Goal: Task Accomplishment & Management: Manage account settings

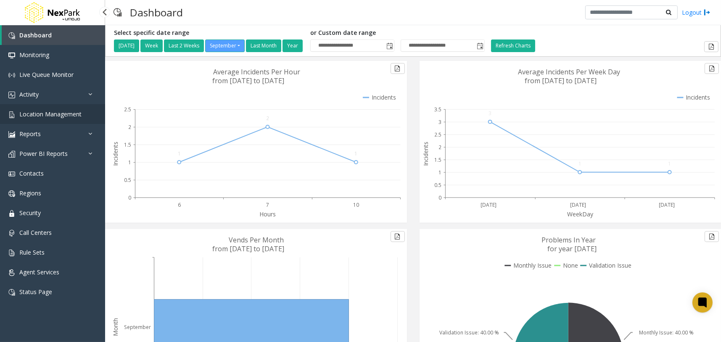
drag, startPoint x: 51, startPoint y: 112, endPoint x: 55, endPoint y: 112, distance: 4.2
click at [51, 112] on span "Location Management" at bounding box center [50, 114] width 62 height 8
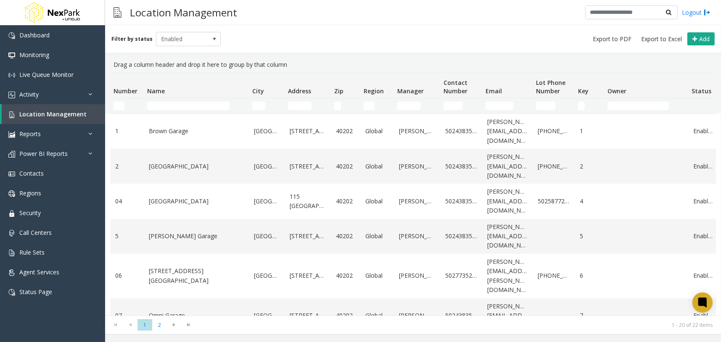
click at [315, 24] on div "Location Management Logout" at bounding box center [413, 12] width 616 height 25
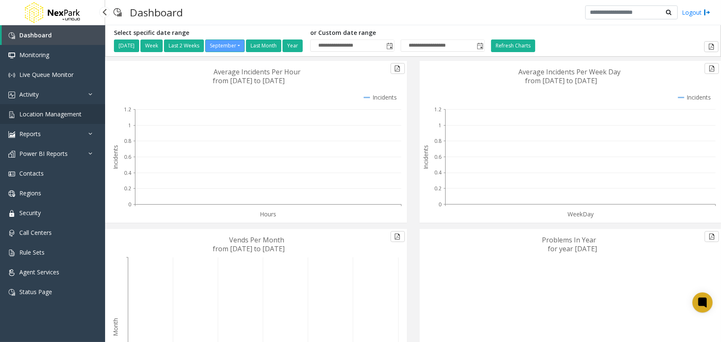
click at [87, 119] on link "Location Management" at bounding box center [52, 114] width 105 height 20
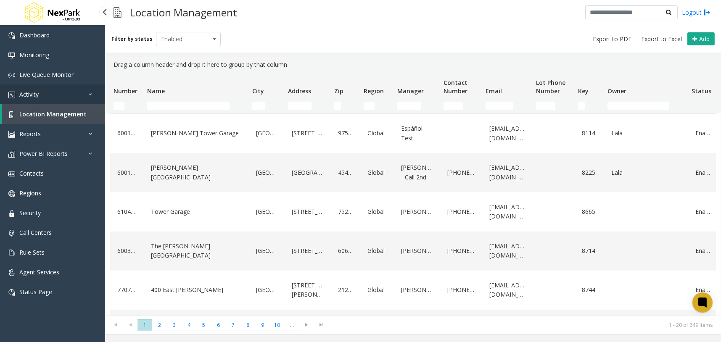
click at [49, 90] on link "Activity" at bounding box center [52, 95] width 105 height 20
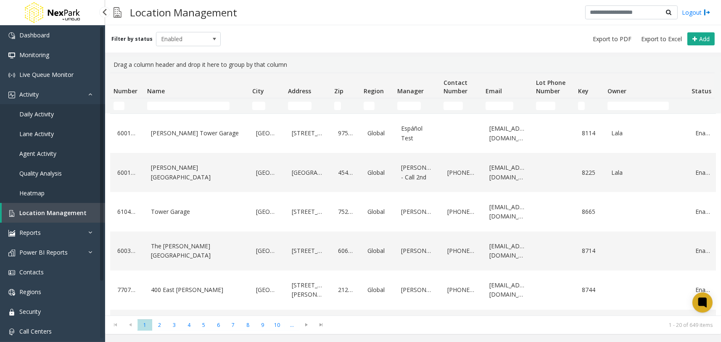
click at [41, 113] on span "Daily Activity" at bounding box center [36, 114] width 34 height 8
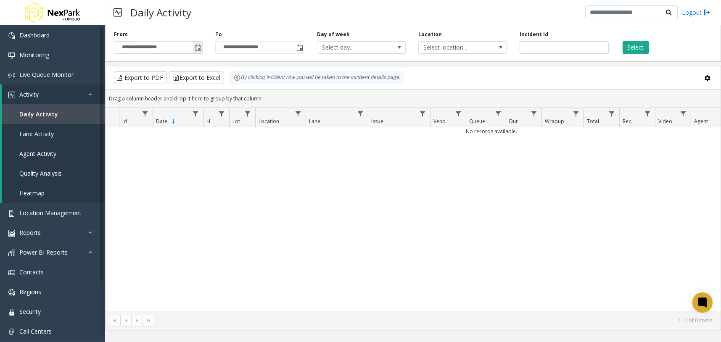
click at [198, 48] on span "Toggle popup" at bounding box center [198, 48] width 7 height 7
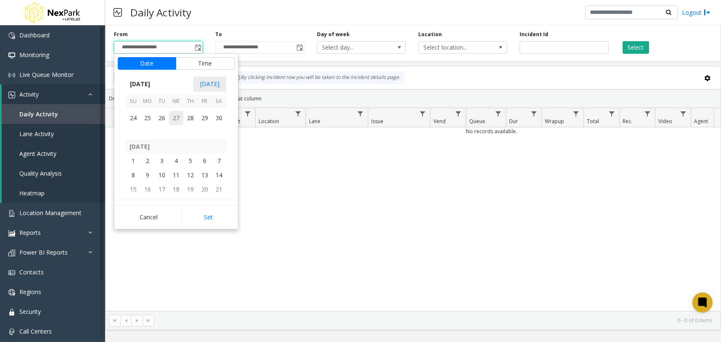
click at [178, 117] on span "27" at bounding box center [176, 118] width 14 height 14
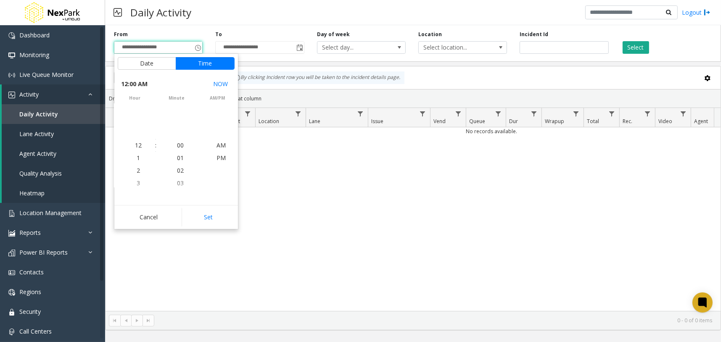
scroll to position [149910, 0]
click at [222, 212] on button "Set" at bounding box center [208, 217] width 53 height 19
type input "**********"
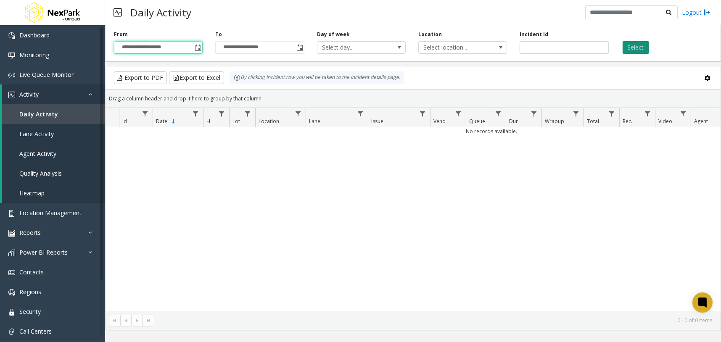
click at [637, 47] on button "Select" at bounding box center [636, 47] width 26 height 13
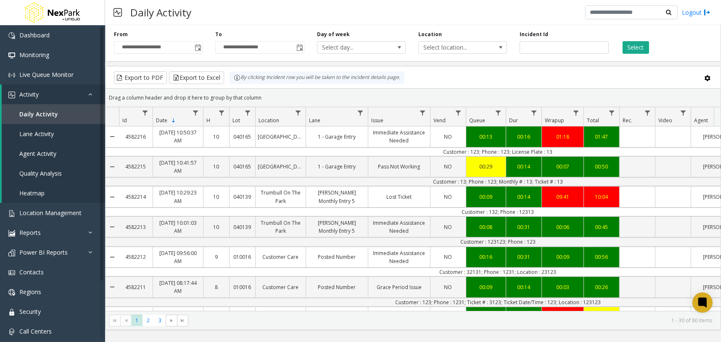
click at [676, 40] on div "Select" at bounding box center [665, 42] width 101 height 23
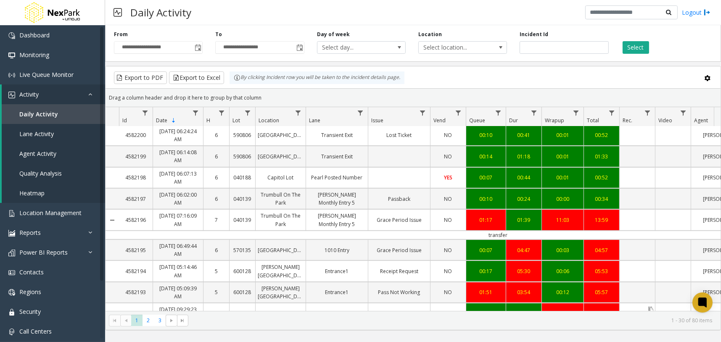
scroll to position [526, 0]
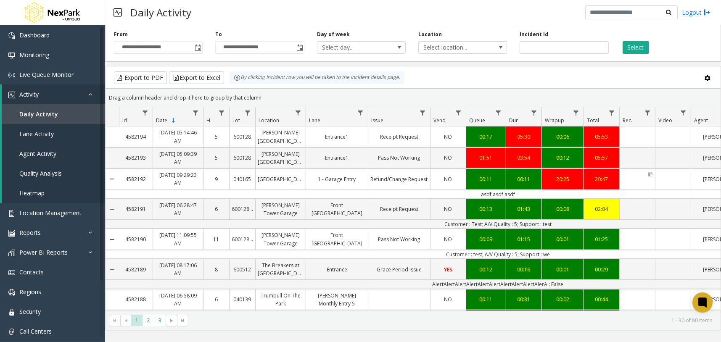
click at [636, 181] on div "Data table" at bounding box center [637, 179] width 35 height 4
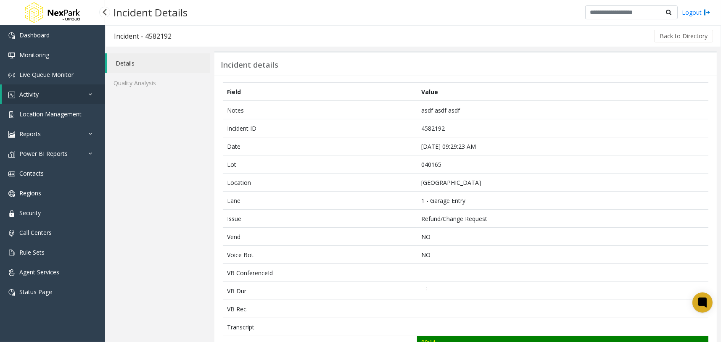
click at [81, 95] on link "Activity" at bounding box center [53, 95] width 103 height 20
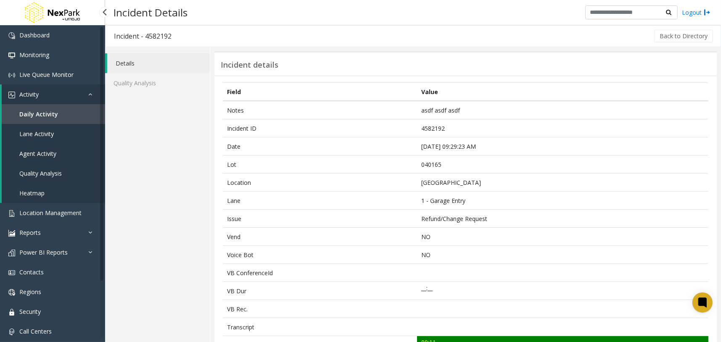
click at [73, 116] on link "Daily Activity" at bounding box center [53, 114] width 103 height 20
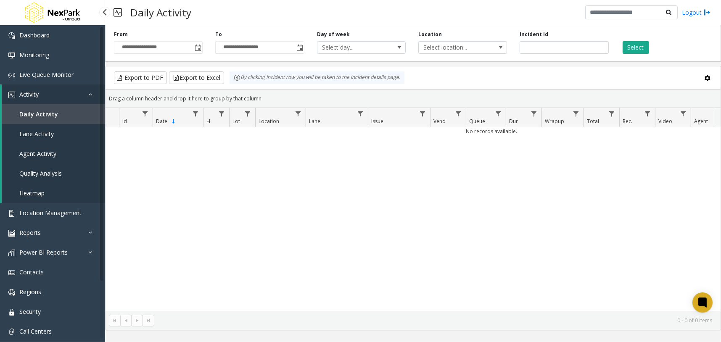
click at [53, 113] on span "Daily Activity" at bounding box center [38, 114] width 39 height 8
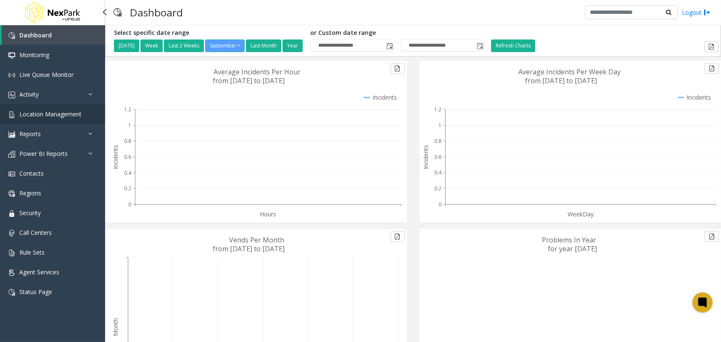
click at [84, 116] on link "Location Management" at bounding box center [52, 114] width 105 height 20
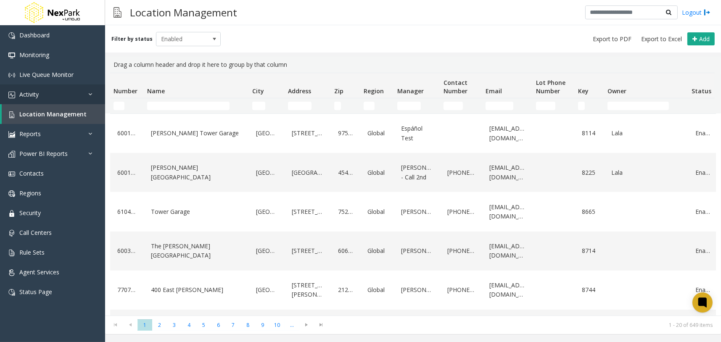
click at [79, 90] on link "Activity" at bounding box center [52, 95] width 105 height 20
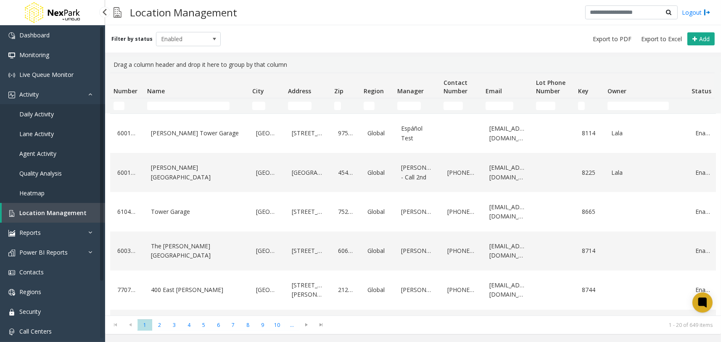
click at [37, 115] on span "Daily Activity" at bounding box center [36, 114] width 34 height 8
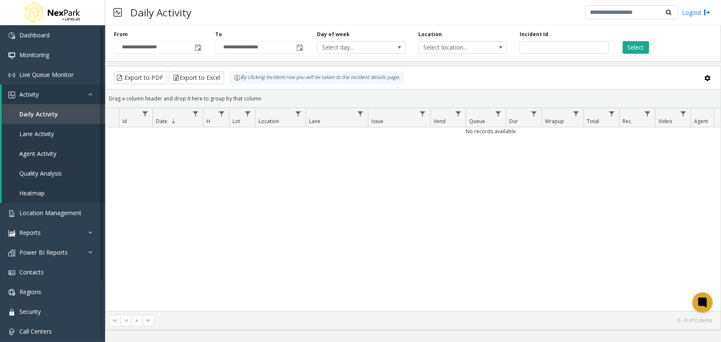
click at [296, 171] on div "No records available." at bounding box center [413, 219] width 615 height 184
click at [70, 114] on link "Daily Activity" at bounding box center [53, 114] width 103 height 20
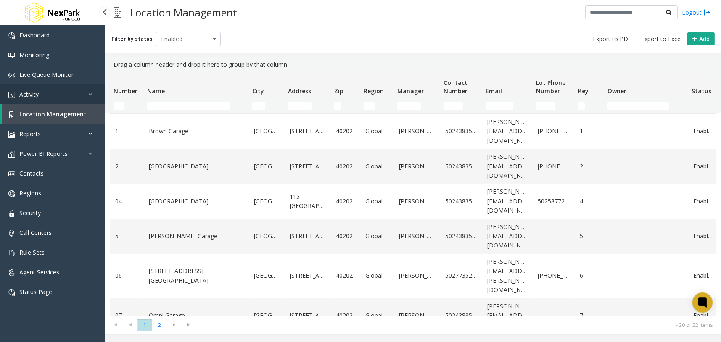
click at [76, 90] on link "Activity" at bounding box center [52, 95] width 105 height 20
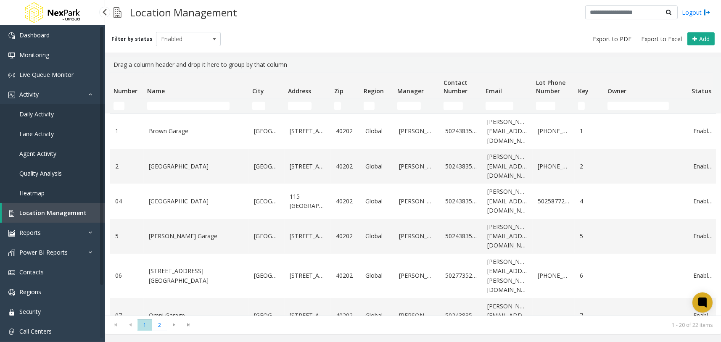
click at [54, 107] on link "Daily Activity" at bounding box center [52, 114] width 105 height 20
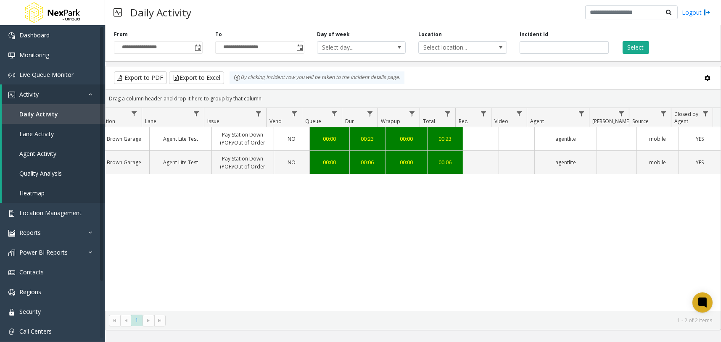
scroll to position [0, 152]
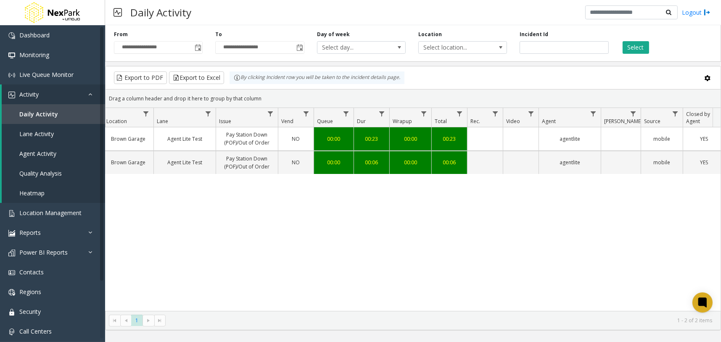
click at [308, 302] on div "707222 Sep 4, 2025 08:50:19 AM 8 1 Brown Garage Agent Lite Test Pay Station Dow…" at bounding box center [413, 219] width 615 height 184
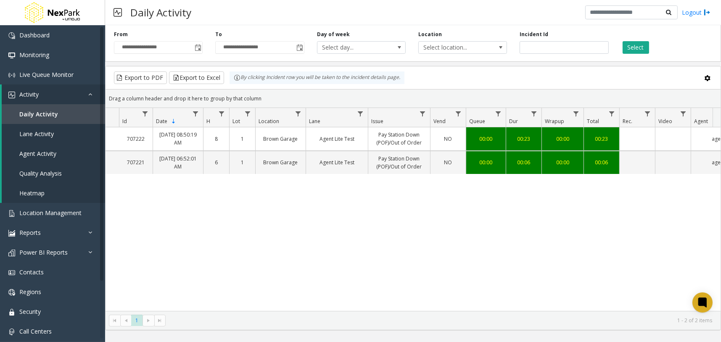
click at [189, 289] on div "707222 Sep 4, 2025 08:50:19 AM 8 1 Brown Garage Agent Lite Test Pay Station Dow…" at bounding box center [413, 219] width 615 height 184
click at [484, 216] on div "707222 Sep 4, 2025 08:50:19 AM 8 1 Brown Garage Agent Lite Test Pay Station Dow…" at bounding box center [413, 219] width 615 height 184
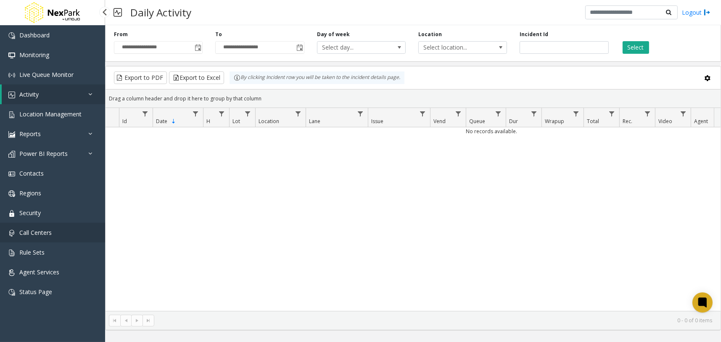
click at [76, 235] on link "Call Centers" at bounding box center [52, 233] width 105 height 20
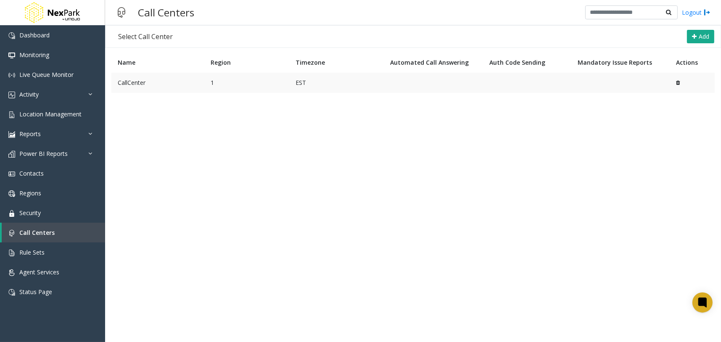
click at [171, 85] on td "CallCenter" at bounding box center [157, 83] width 93 height 20
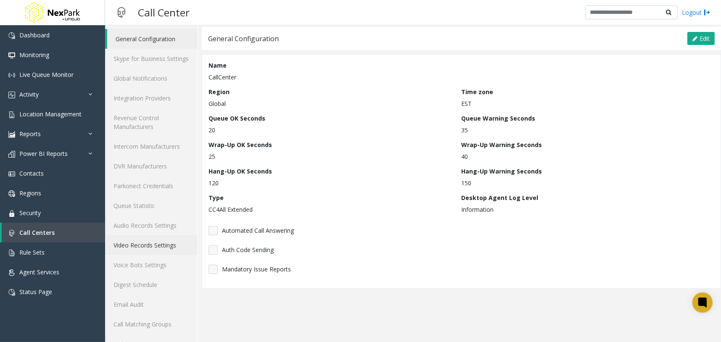
scroll to position [62, 0]
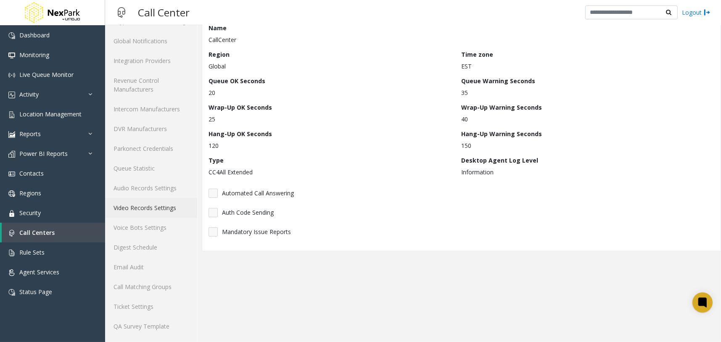
click at [168, 207] on link "Video Records Settings" at bounding box center [151, 208] width 92 height 20
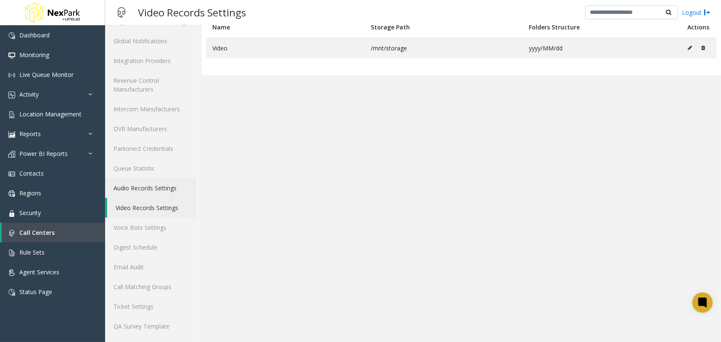
click at [169, 187] on link "Audio Records Settings" at bounding box center [151, 188] width 92 height 20
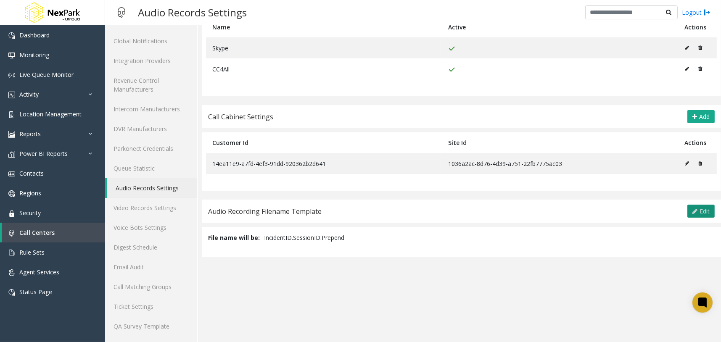
click at [693, 212] on icon at bounding box center [695, 211] width 5 height 7
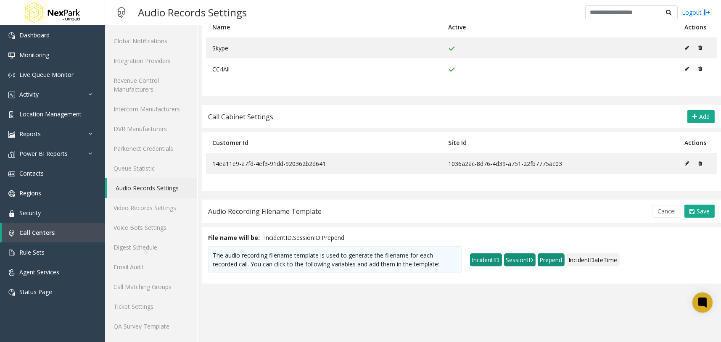
click at [597, 256] on span "IncidentDateTime" at bounding box center [593, 260] width 53 height 13
click at [697, 208] on span "Save" at bounding box center [703, 211] width 13 height 8
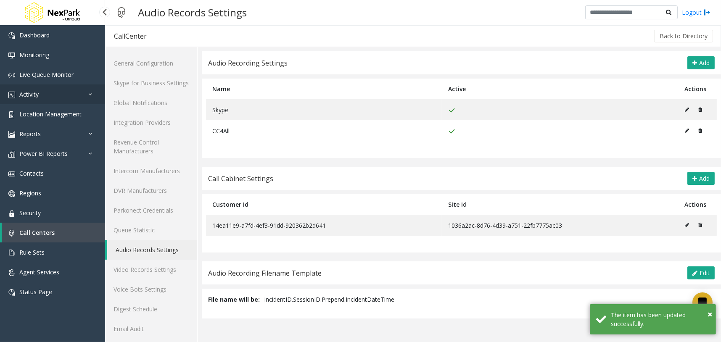
click at [84, 97] on link "Activity" at bounding box center [52, 95] width 105 height 20
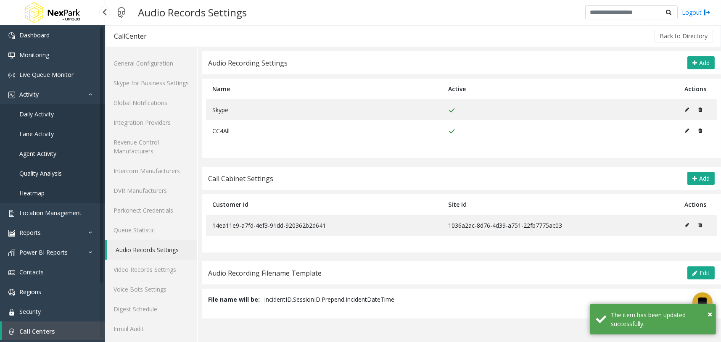
click at [76, 110] on link "Daily Activity" at bounding box center [52, 114] width 105 height 20
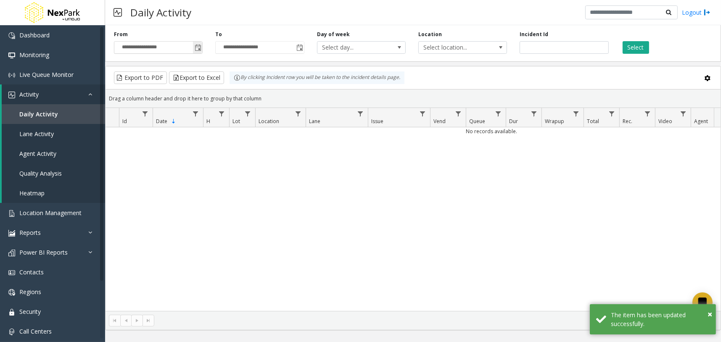
click at [200, 46] on span "Toggle popup" at bounding box center [198, 48] width 7 height 7
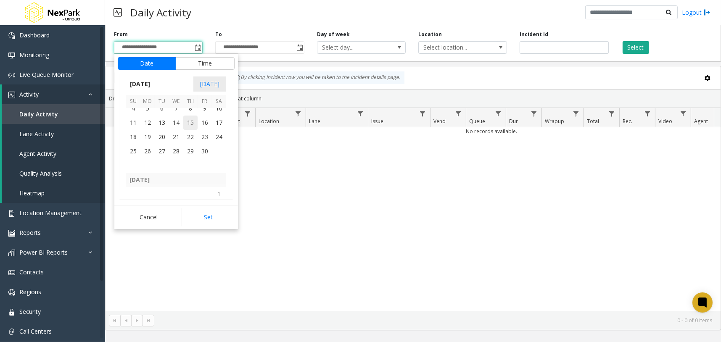
click at [185, 120] on span "15" at bounding box center [190, 123] width 14 height 14
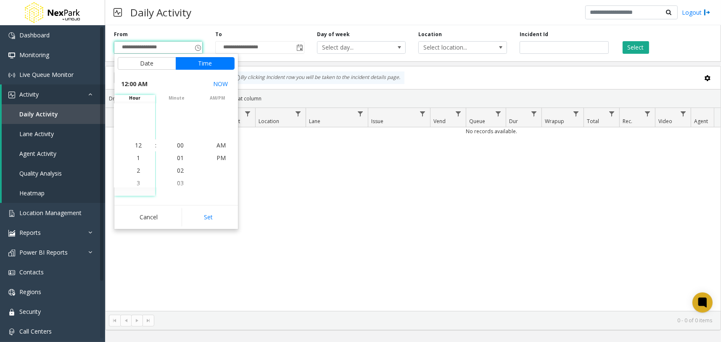
scroll to position [148208, 0]
click at [216, 217] on button "Set" at bounding box center [208, 217] width 53 height 19
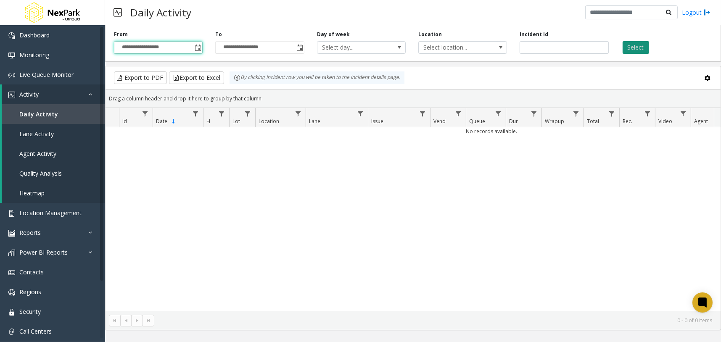
click at [630, 50] on button "Select" at bounding box center [636, 47] width 26 height 13
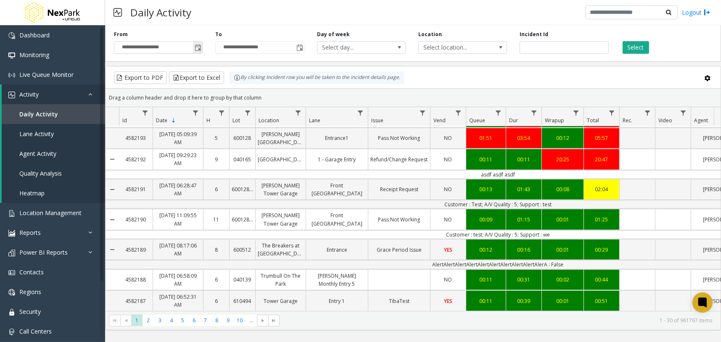
click at [198, 48] on span "Toggle popup" at bounding box center [198, 48] width 7 height 7
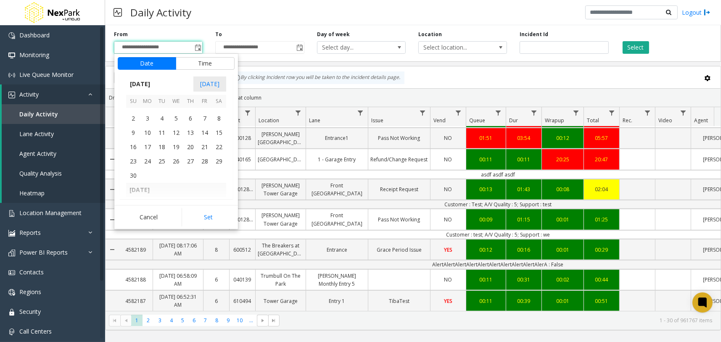
scroll to position [147967, 0]
click at [217, 158] on span "1" at bounding box center [219, 157] width 14 height 14
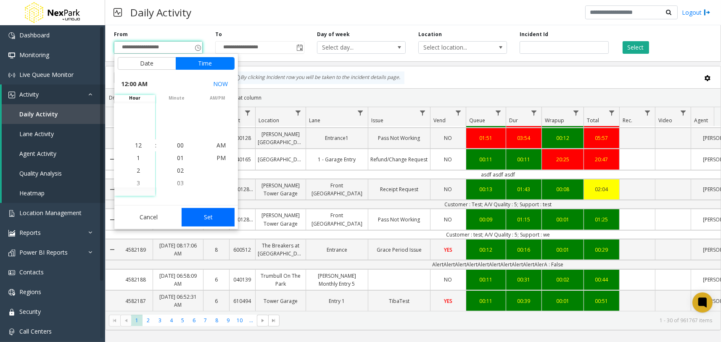
click at [210, 214] on button "Set" at bounding box center [208, 217] width 53 height 19
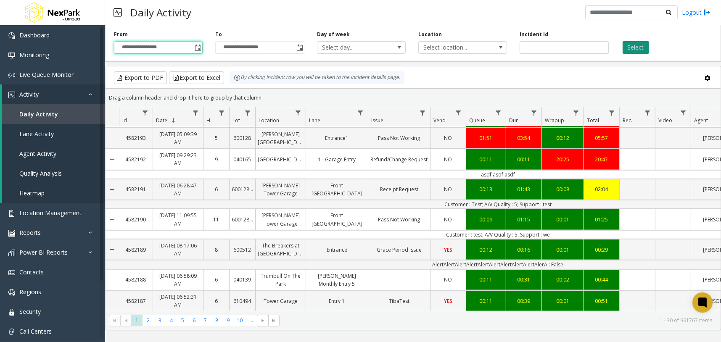
click at [631, 48] on button "Select" at bounding box center [636, 47] width 26 height 13
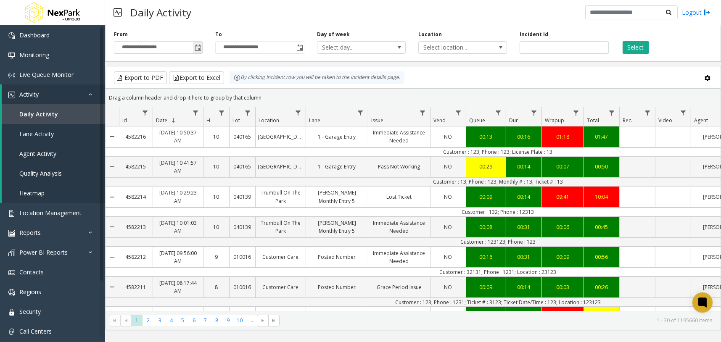
click at [198, 46] on span "Toggle popup" at bounding box center [198, 48] width 7 height 7
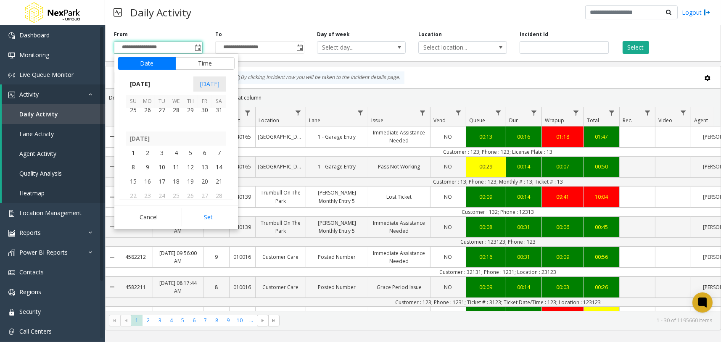
drag, startPoint x: 177, startPoint y: 151, endPoint x: 188, endPoint y: 169, distance: 21.5
click at [176, 151] on span "4" at bounding box center [176, 153] width 14 height 14
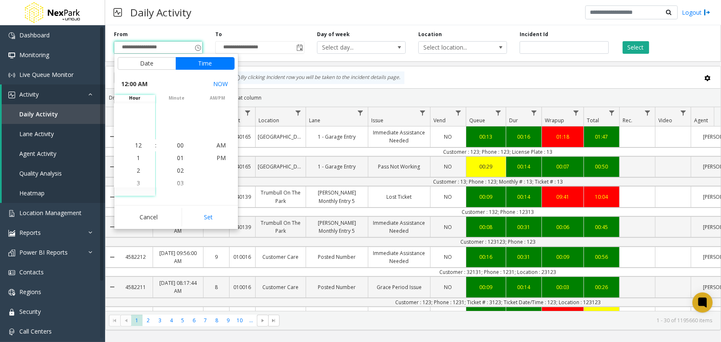
scroll to position [146007, 0]
click at [211, 215] on button "Set" at bounding box center [208, 217] width 53 height 19
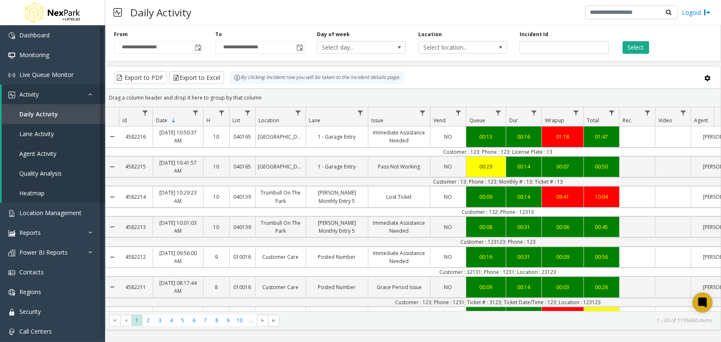
click at [620, 43] on div "Select" at bounding box center [665, 42] width 101 height 23
click at [627, 45] on button "Select" at bounding box center [636, 47] width 26 height 13
click at [173, 121] on span "Sortable" at bounding box center [173, 120] width 7 height 7
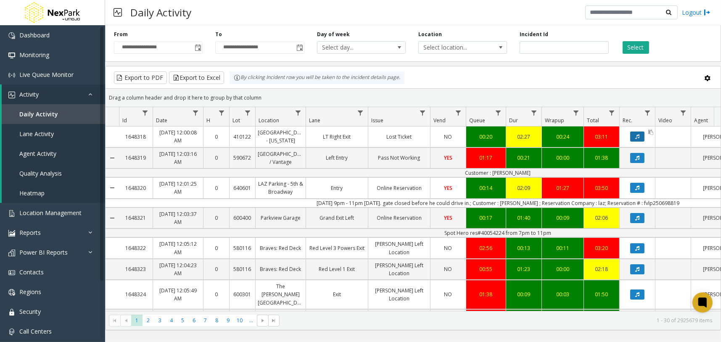
click at [637, 139] on icon "Data table" at bounding box center [637, 136] width 4 height 5
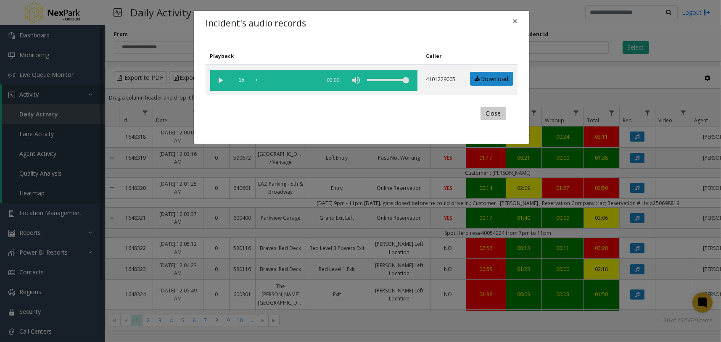
click at [491, 109] on button "Close" at bounding box center [493, 113] width 25 height 13
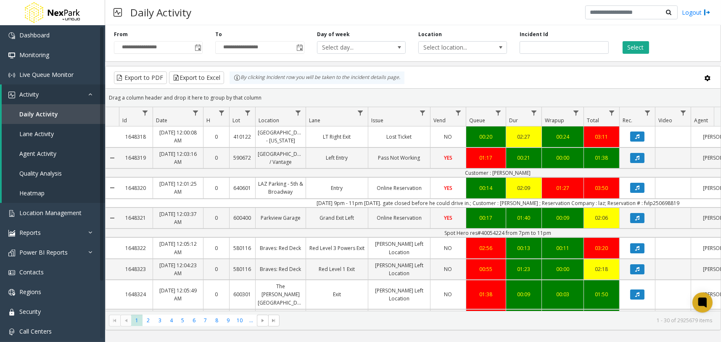
click at [346, 16] on div "Daily Activity Logout" at bounding box center [413, 12] width 616 height 25
click at [450, 78] on div "Export to PDF Export to Excel By clicking Incident row you will be taken to the…" at bounding box center [413, 77] width 601 height 13
click at [196, 48] on span "Toggle popup" at bounding box center [198, 48] width 7 height 7
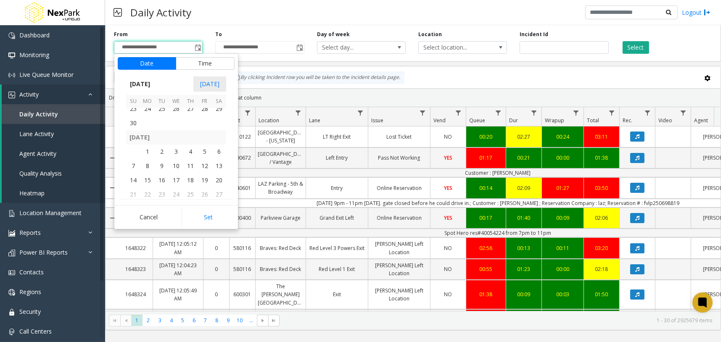
scroll to position [147862, 0]
drag, startPoint x: 178, startPoint y: 161, endPoint x: 187, endPoint y: 184, distance: 24.2
click at [178, 161] on span "1" at bounding box center [176, 162] width 14 height 14
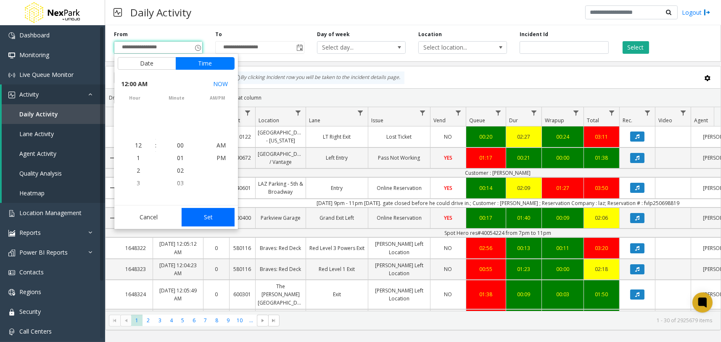
scroll to position [147908, 0]
drag, startPoint x: 206, startPoint y: 219, endPoint x: 267, endPoint y: 215, distance: 60.7
click at [206, 219] on button "Set" at bounding box center [208, 217] width 53 height 19
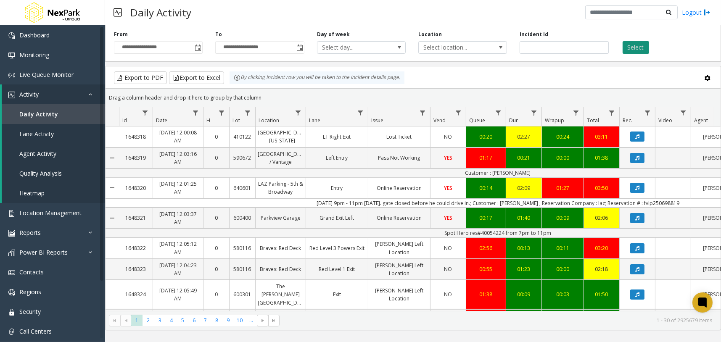
click at [633, 48] on button "Select" at bounding box center [636, 47] width 26 height 13
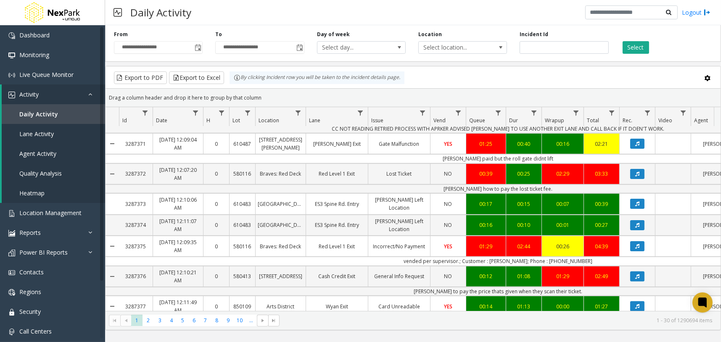
scroll to position [578, 0]
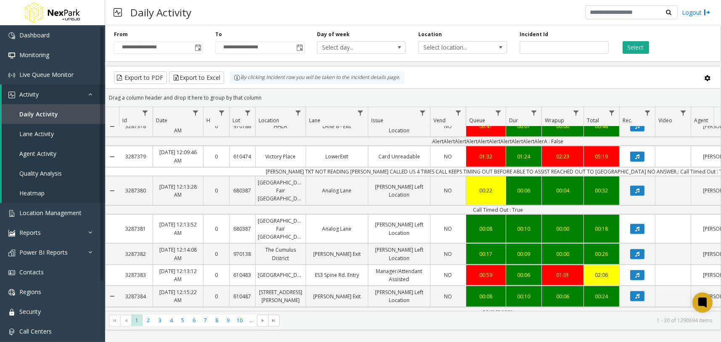
click at [640, 322] on button "Data table" at bounding box center [637, 327] width 14 height 10
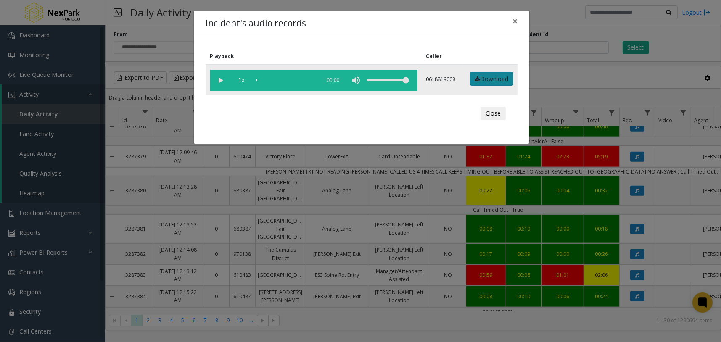
click at [492, 77] on link "Download" at bounding box center [491, 79] width 43 height 14
drag, startPoint x: 455, startPoint y: 117, endPoint x: 489, endPoint y: 79, distance: 51.2
click at [455, 117] on div "Close" at bounding box center [362, 113] width 300 height 25
click at [489, 79] on link "Download" at bounding box center [491, 79] width 43 height 14
click at [500, 109] on button "Close" at bounding box center [493, 113] width 25 height 13
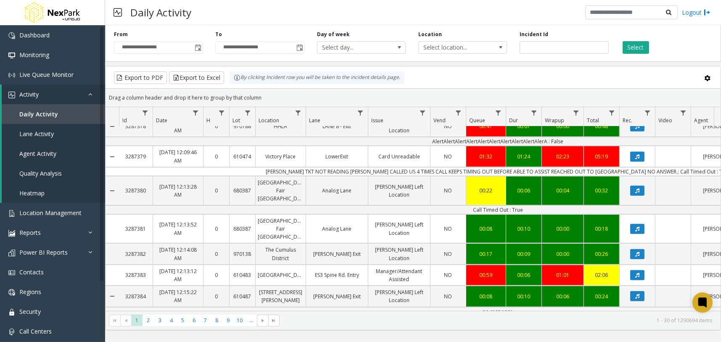
scroll to position [636, 0]
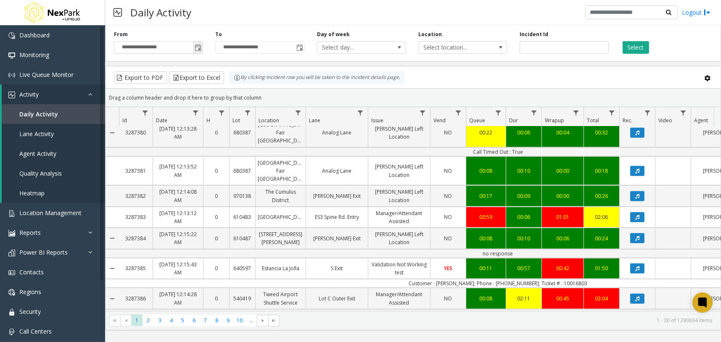
click at [198, 48] on span "Toggle popup" at bounding box center [198, 48] width 7 height 7
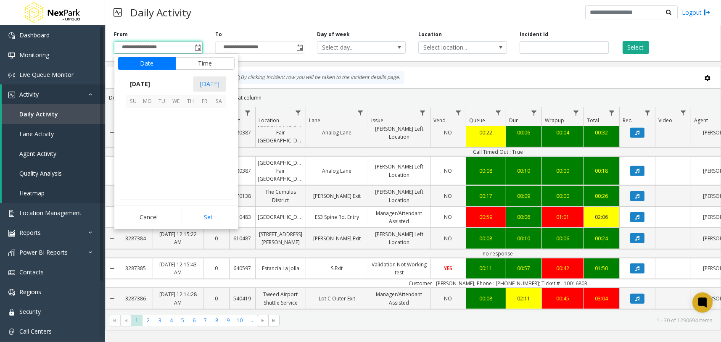
scroll to position [149491, 0]
click at [176, 151] on span "10" at bounding box center [176, 148] width 14 height 14
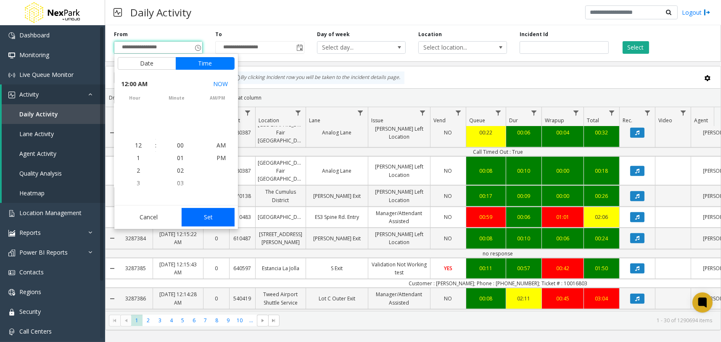
click at [210, 220] on button "Set" at bounding box center [208, 217] width 53 height 19
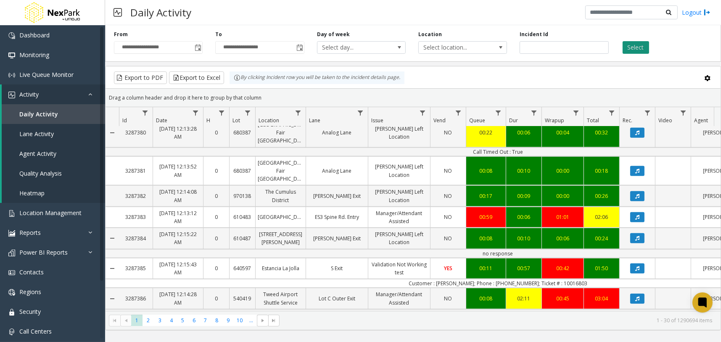
click at [640, 44] on button "Select" at bounding box center [636, 47] width 26 height 13
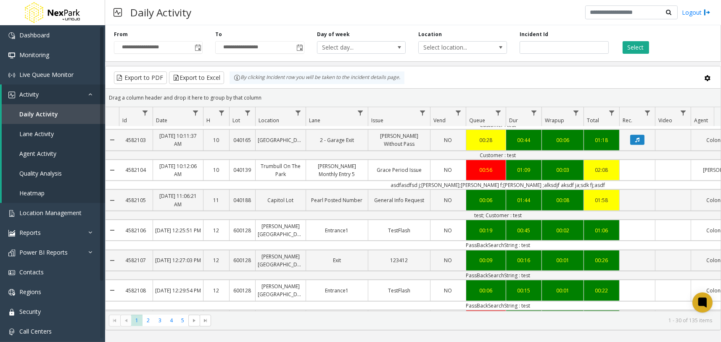
scroll to position [158, 0]
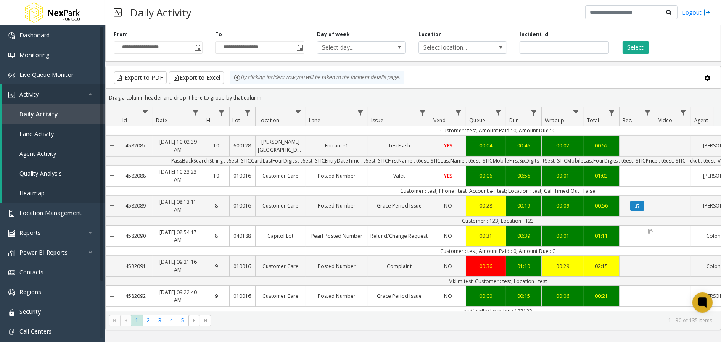
click at [639, 204] on icon "Data table" at bounding box center [637, 206] width 4 height 5
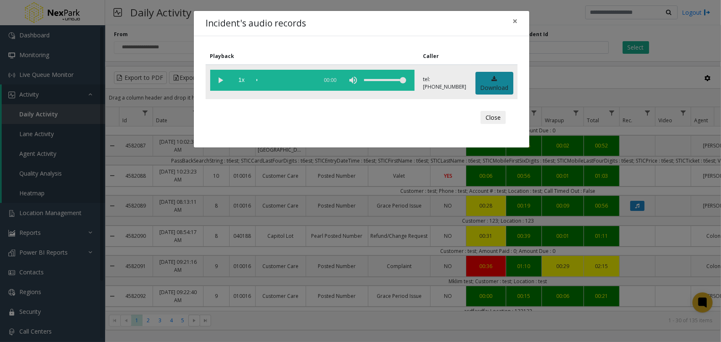
click at [493, 81] on link "Download" at bounding box center [495, 83] width 38 height 23
click at [494, 114] on button "Close" at bounding box center [493, 117] width 25 height 13
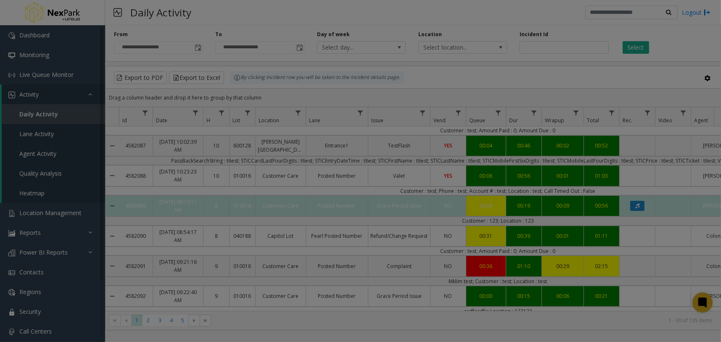
scroll to position [130, 0]
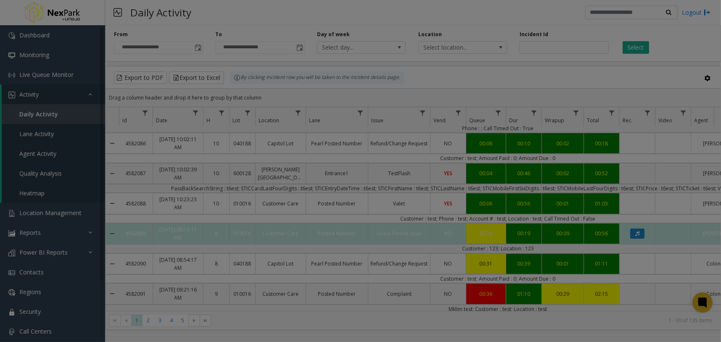
click at [198, 49] on div "Playback Caller 1x 00:00 tel:+10000079002 Download Close" at bounding box center [361, 70] width 336 height 111
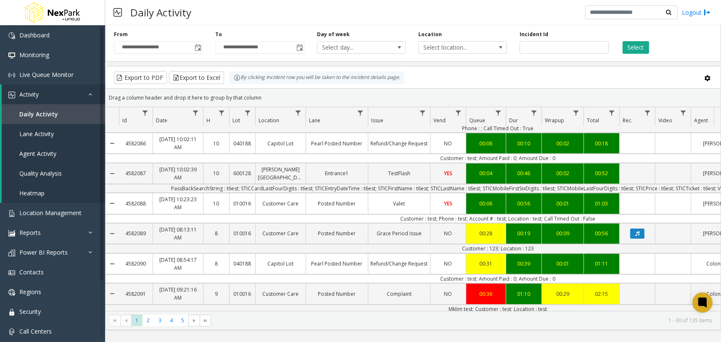
click at [198, 48] on bs-modal-backdrop at bounding box center [360, 171] width 721 height 342
click at [200, 47] on span "Toggle popup" at bounding box center [198, 48] width 7 height 7
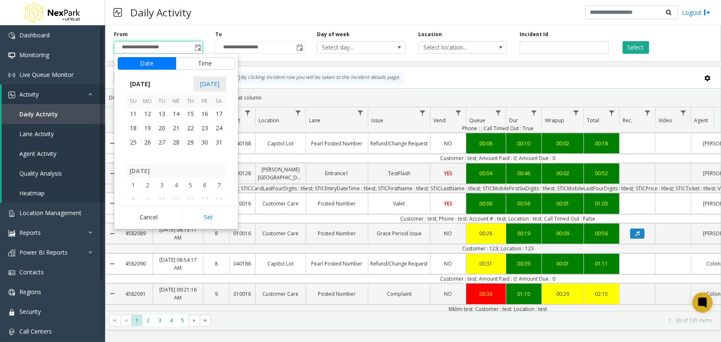
scroll to position [150174, 0]
drag, startPoint x: 196, startPoint y: 163, endPoint x: 206, endPoint y: 211, distance: 49.2
click at [196, 163] on span "6" at bounding box center [190, 165] width 14 height 14
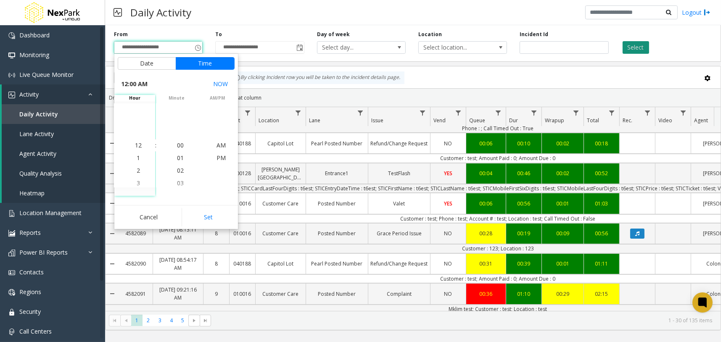
click at [207, 212] on button "Set" at bounding box center [208, 217] width 53 height 19
click at [644, 50] on button "Select" at bounding box center [636, 47] width 26 height 13
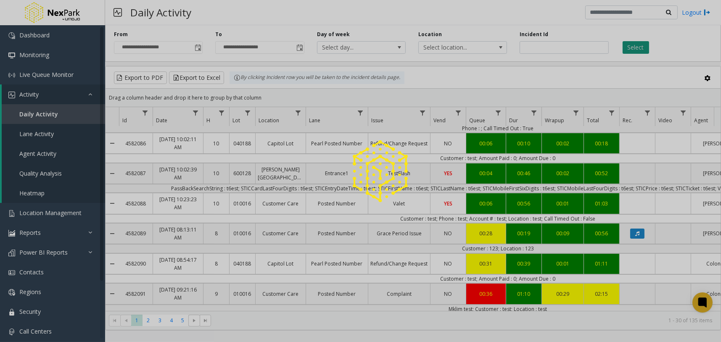
type input "**********"
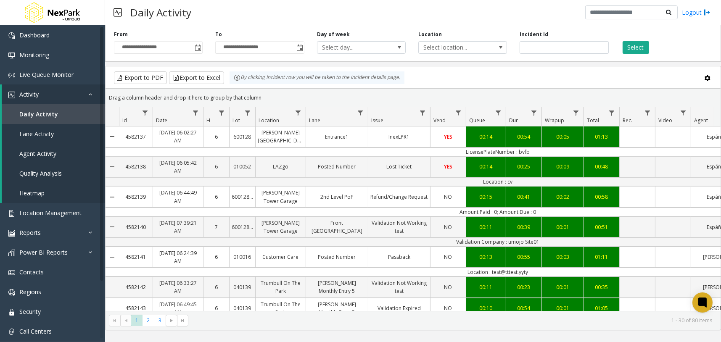
click at [223, 22] on div "Daily Activity Logout" at bounding box center [413, 12] width 616 height 25
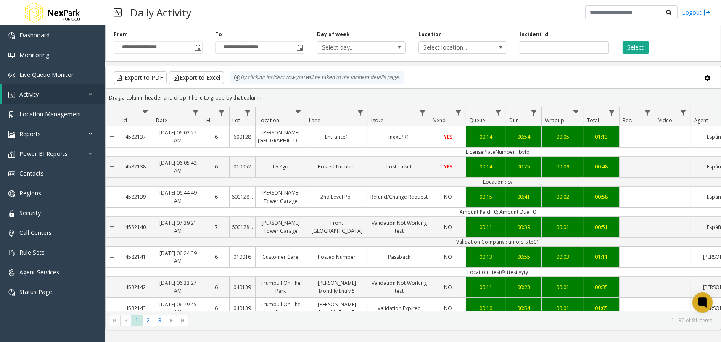
click at [169, 122] on th "Date" at bounding box center [178, 116] width 50 height 19
click at [164, 120] on span "Date" at bounding box center [161, 120] width 11 height 7
click at [164, 121] on span "Date" at bounding box center [161, 120] width 11 height 7
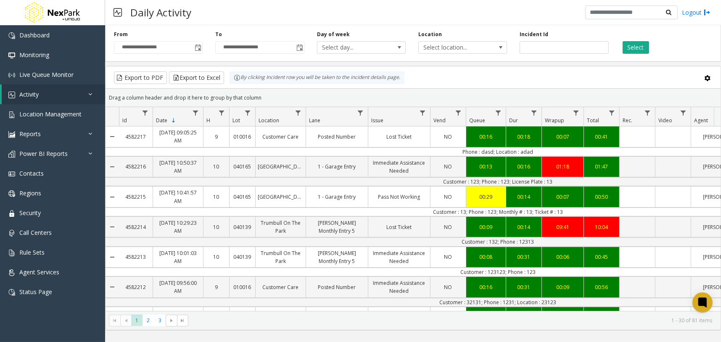
click at [164, 120] on span "Date" at bounding box center [161, 120] width 11 height 7
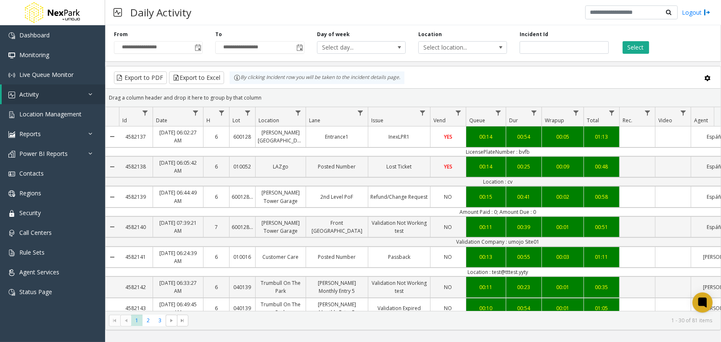
click at [166, 120] on span "Date" at bounding box center [161, 120] width 11 height 7
click at [164, 120] on span "Date" at bounding box center [161, 120] width 11 height 7
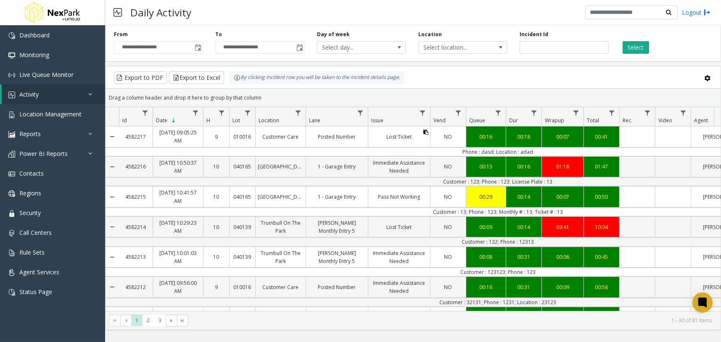
click at [426, 132] on icon "Data table" at bounding box center [425, 132] width 5 height 5
click at [424, 161] on icon "Data table" at bounding box center [425, 162] width 5 height 5
drag, startPoint x: 198, startPoint y: 133, endPoint x: 3, endPoint y: 271, distance: 238.8
click at [198, 133] on icon "Data table" at bounding box center [198, 132] width 5 height 5
click at [445, 14] on div "Daily Activity Logout" at bounding box center [413, 12] width 616 height 25
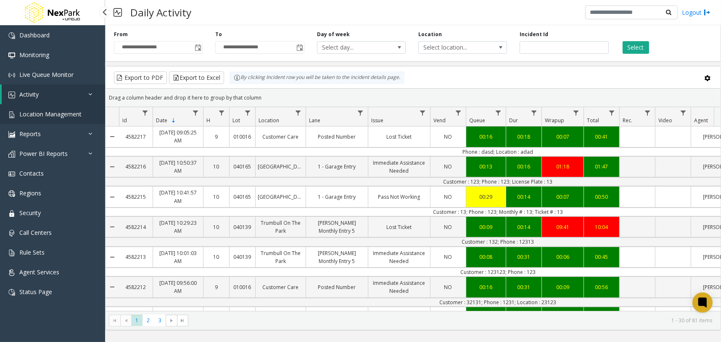
click at [75, 112] on span "Location Management" at bounding box center [50, 114] width 62 height 8
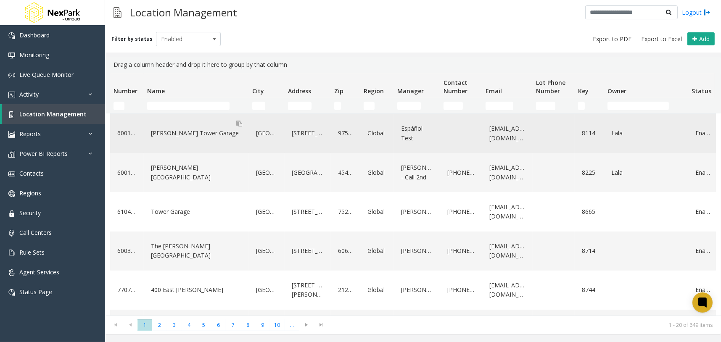
click at [191, 130] on div "[PERSON_NAME] Tower Garage" at bounding box center [196, 133] width 95 height 13
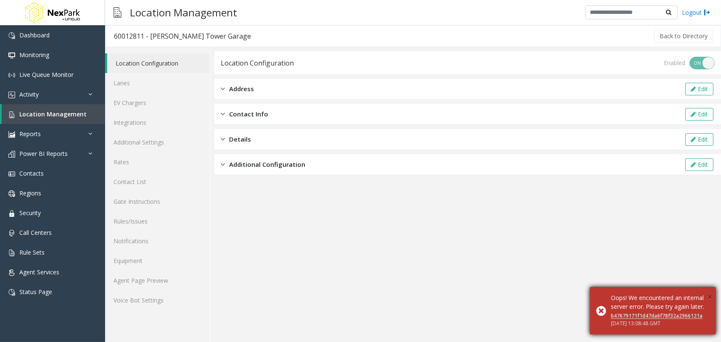
click at [709, 291] on span "×" at bounding box center [710, 296] width 5 height 11
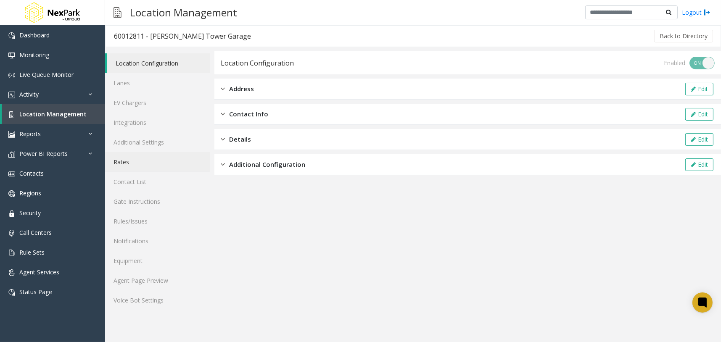
click at [163, 164] on link "Rates" at bounding box center [157, 162] width 105 height 20
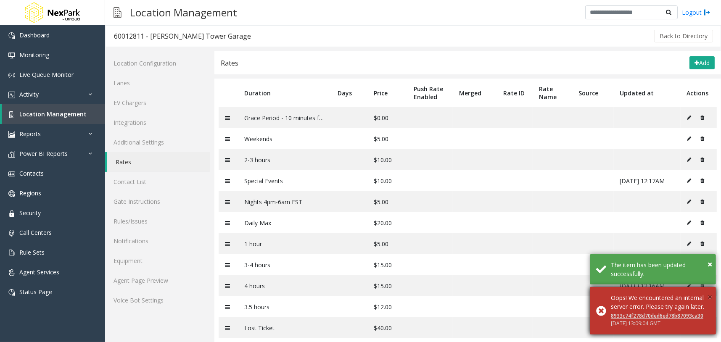
click at [709, 291] on span "×" at bounding box center [710, 296] width 5 height 11
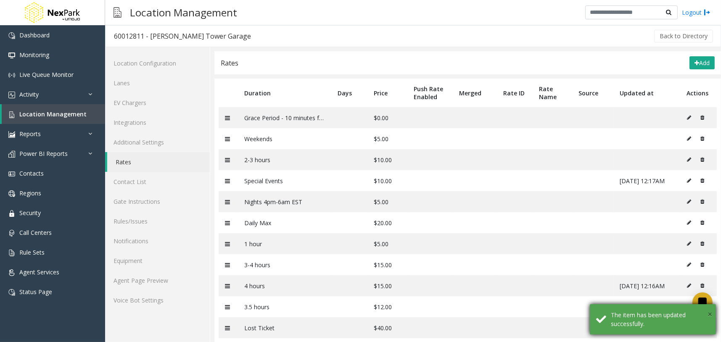
click at [710, 315] on span "×" at bounding box center [710, 314] width 5 height 11
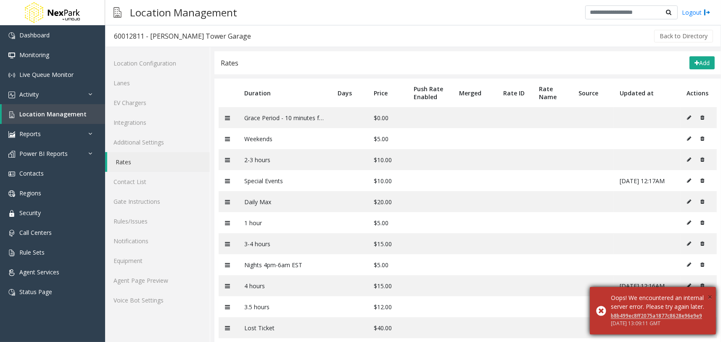
click at [710, 291] on span "×" at bounding box center [710, 296] width 5 height 11
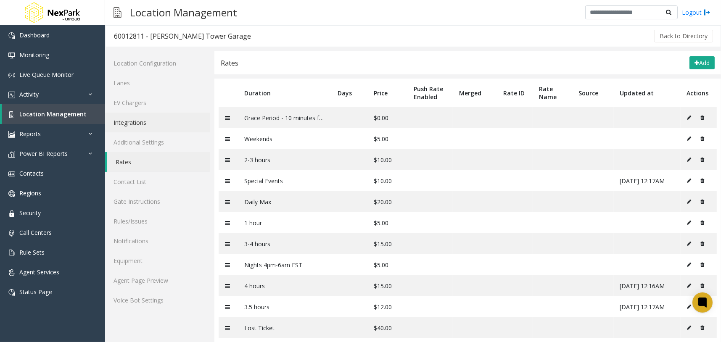
click at [173, 118] on link "Integrations" at bounding box center [157, 123] width 105 height 20
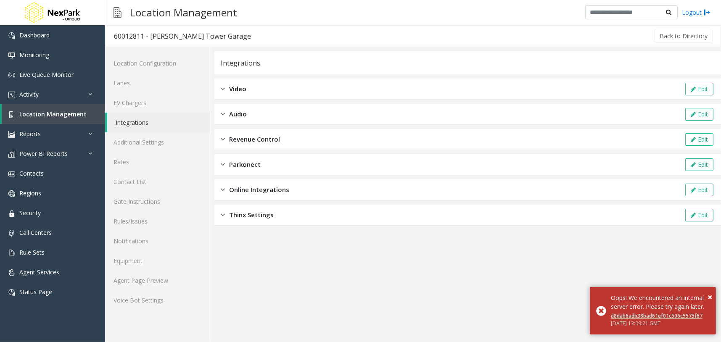
click at [279, 143] on span "Revenue Control" at bounding box center [254, 140] width 51 height 10
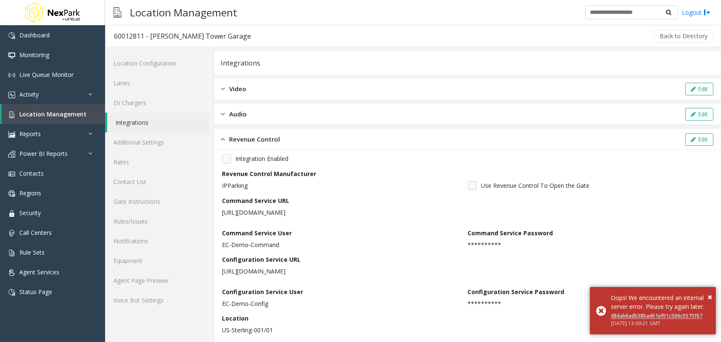
click at [284, 140] on div "Revenue Control Edit" at bounding box center [467, 139] width 507 height 21
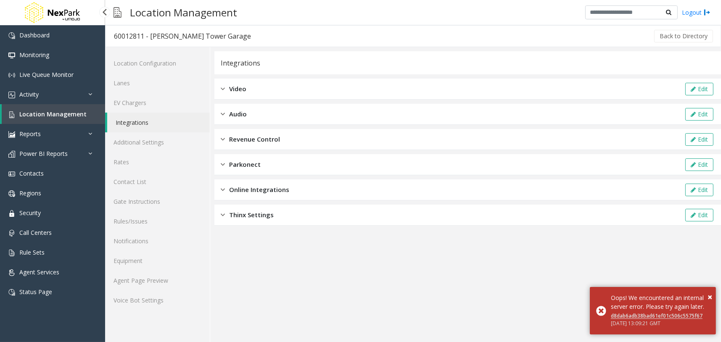
click at [53, 119] on link "Location Management" at bounding box center [53, 114] width 103 height 20
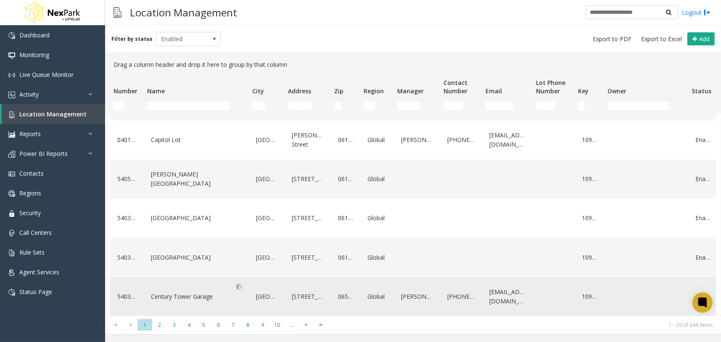
scroll to position [526, 0]
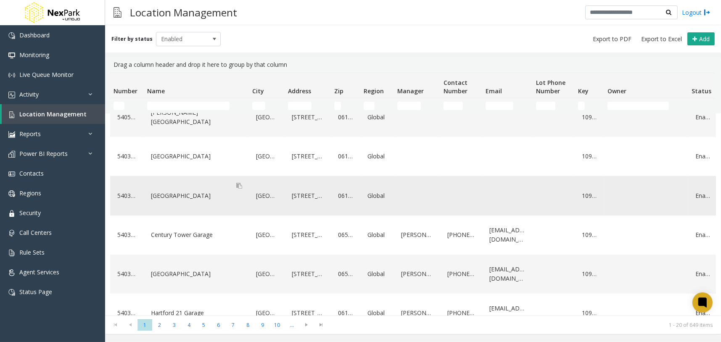
click at [180, 196] on div "[GEOGRAPHIC_DATA]" at bounding box center [196, 195] width 95 height 13
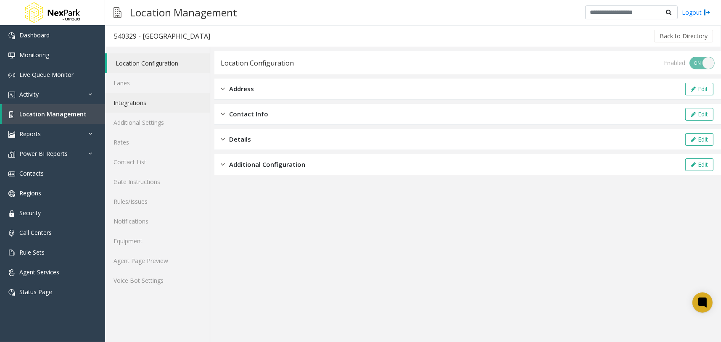
click at [171, 108] on link "Integrations" at bounding box center [157, 103] width 105 height 20
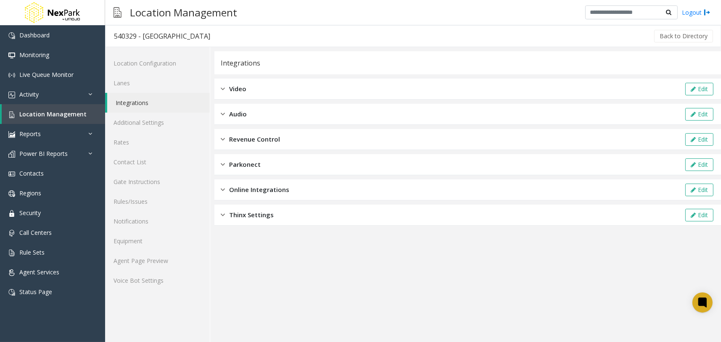
click at [297, 135] on div "Revenue Control Edit" at bounding box center [467, 139] width 507 height 21
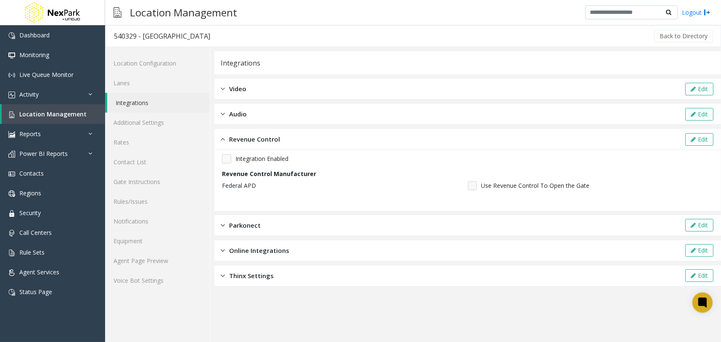
click at [289, 138] on div "Revenue Control Edit" at bounding box center [467, 139] width 507 height 21
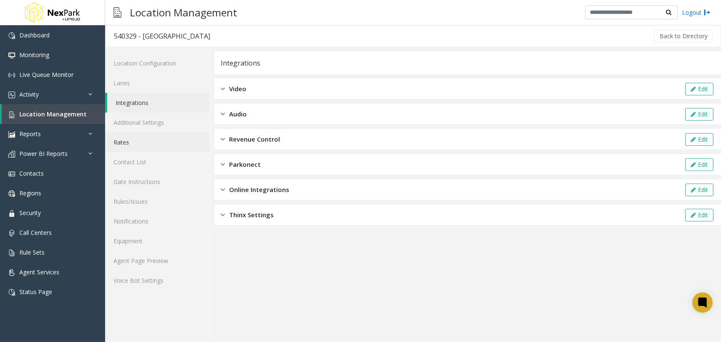
click at [140, 148] on link "Rates" at bounding box center [157, 142] width 105 height 20
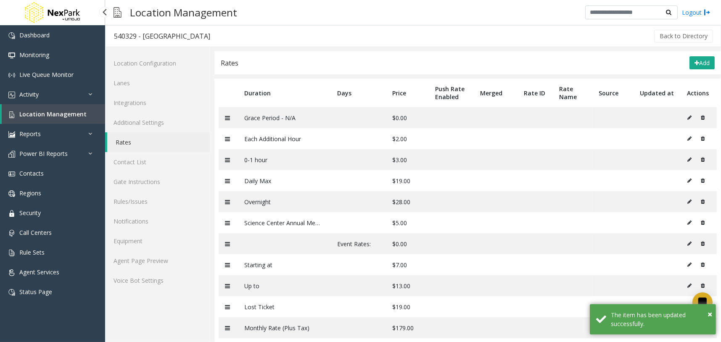
click at [68, 110] on span "Location Management" at bounding box center [52, 114] width 67 height 8
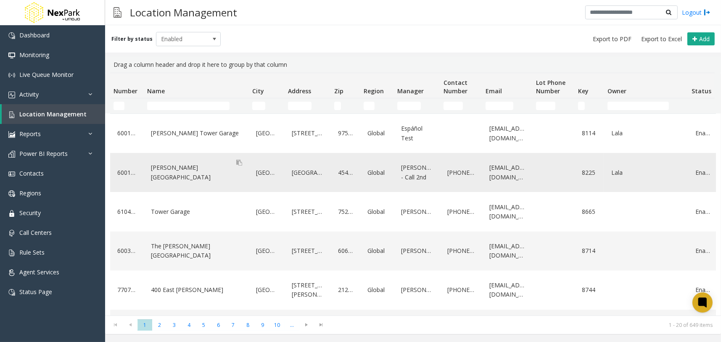
click at [174, 177] on div "[PERSON_NAME][GEOGRAPHIC_DATA]" at bounding box center [196, 172] width 95 height 23
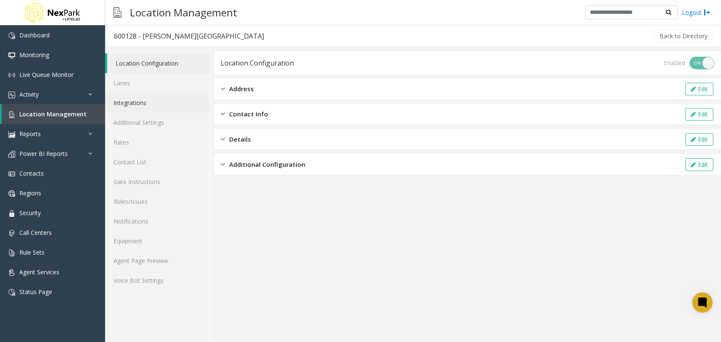
click at [164, 108] on link "Integrations" at bounding box center [157, 103] width 105 height 20
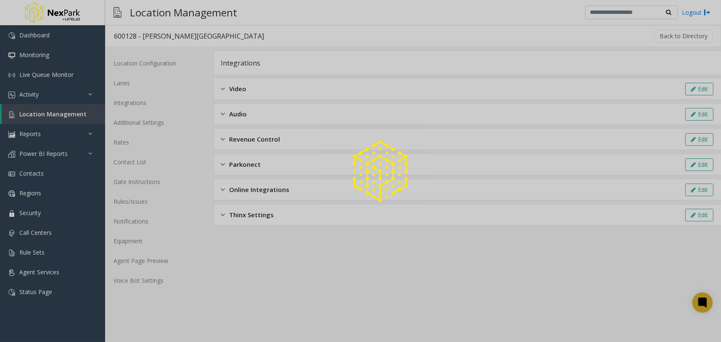
click at [286, 142] on div at bounding box center [360, 171] width 721 height 342
click at [250, 140] on div at bounding box center [360, 171] width 721 height 342
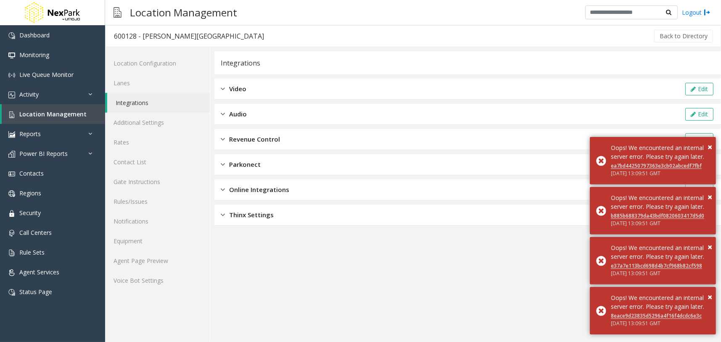
click at [234, 141] on span "Revenue Control" at bounding box center [254, 140] width 51 height 10
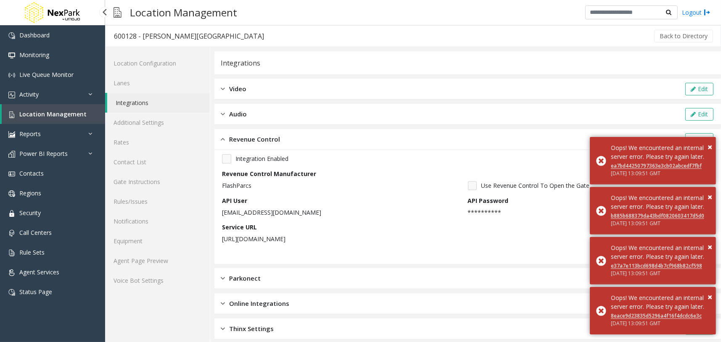
click at [65, 116] on span "Location Management" at bounding box center [52, 114] width 67 height 8
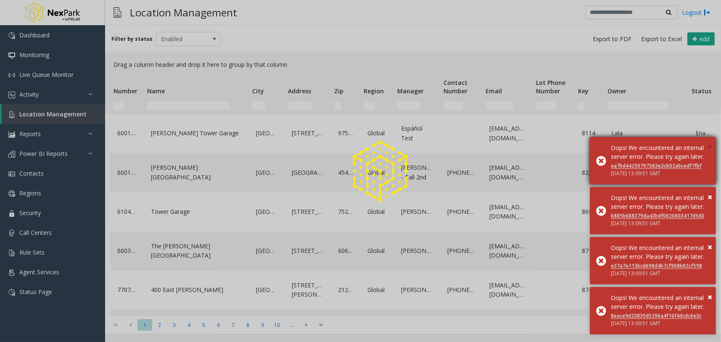
click at [708, 141] on span "×" at bounding box center [710, 146] width 5 height 11
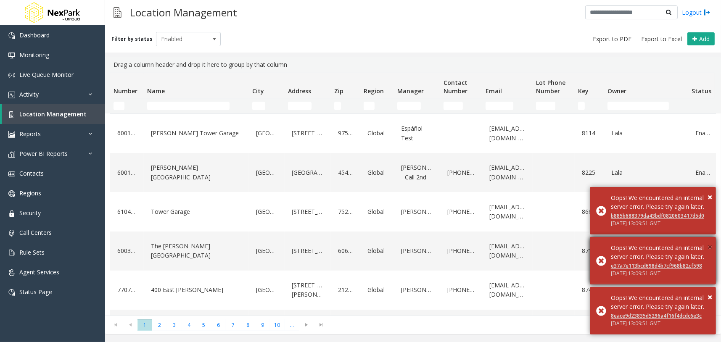
drag, startPoint x: 706, startPoint y: 169, endPoint x: 708, endPoint y: 229, distance: 60.6
click at [706, 193] on div "Oops! We encountered an internal server error. Please try again later." at bounding box center [660, 202] width 99 height 18
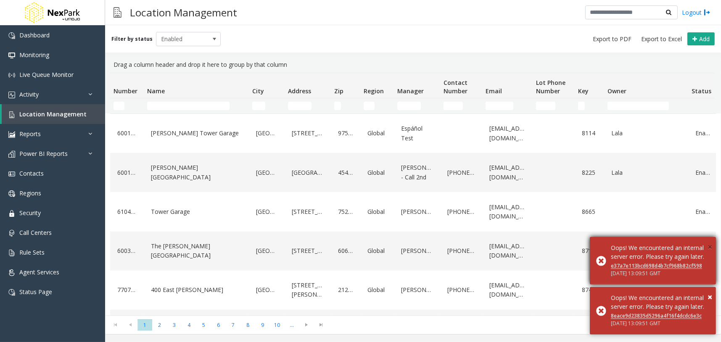
click at [708, 241] on span "×" at bounding box center [710, 246] width 5 height 11
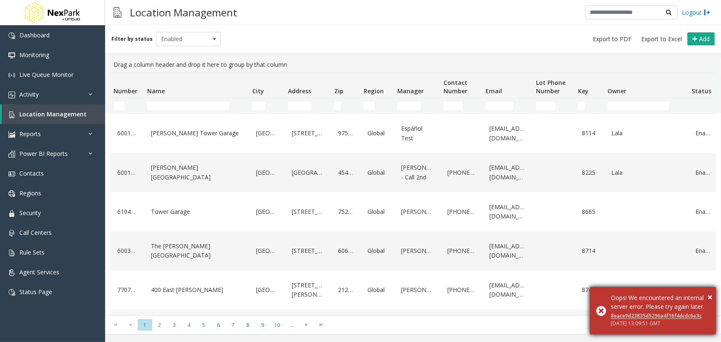
click at [713, 291] on div "× Oops! We encountered an internal server error. Please try again later. 8eace9…" at bounding box center [653, 311] width 126 height 48
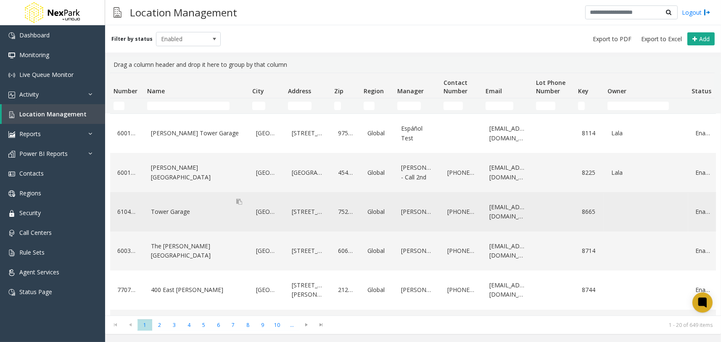
click at [177, 212] on div "Tower Garage" at bounding box center [196, 211] width 95 height 13
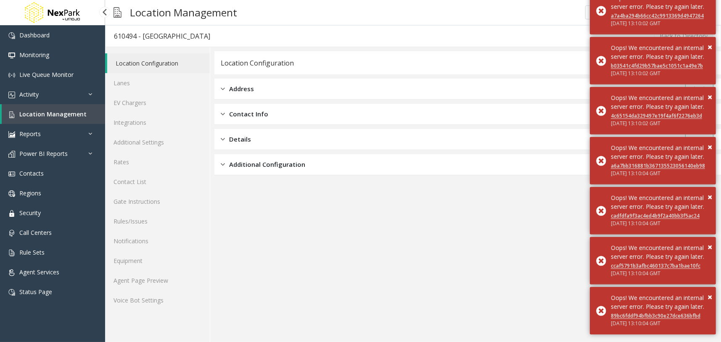
click at [60, 113] on span "Location Management" at bounding box center [52, 114] width 67 height 8
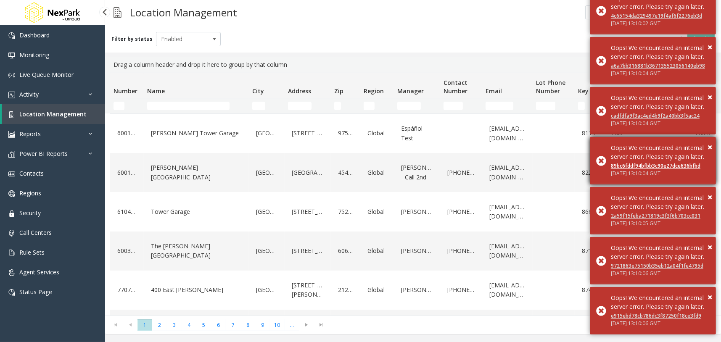
drag, startPoint x: 666, startPoint y: 84, endPoint x: 687, endPoint y: 140, distance: 60.0
click at [666, 87] on div "× Oops! We encountered an internal server error. Please try again later. cadfdf…" at bounding box center [653, 111] width 126 height 48
click at [688, 170] on div "Thu, 04 Sep 2025 13:10:04 GMT" at bounding box center [660, 174] width 99 height 8
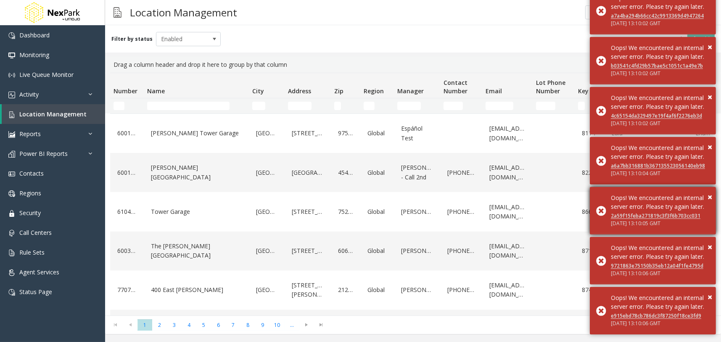
click at [713, 187] on div "× Oops! We encountered an internal server error. Please try again later. 2a59f1…" at bounding box center [653, 211] width 126 height 48
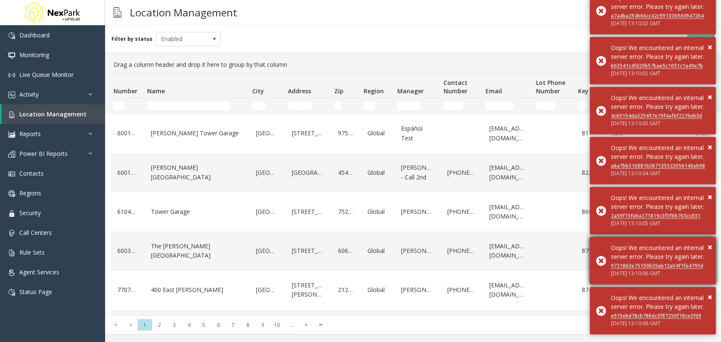
click at [708, 243] on div "Oops! We encountered an internal server error. Please try again later." at bounding box center [660, 252] width 99 height 18
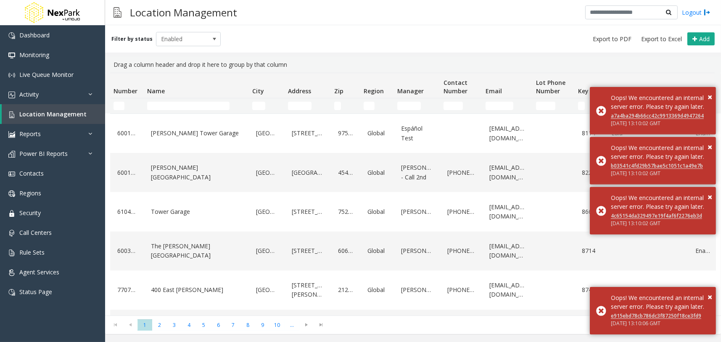
click at [709, 254] on div "× Oops! We encountered an internal server error. Please try again later. a6a7bb…" at bounding box center [653, 261] width 126 height 48
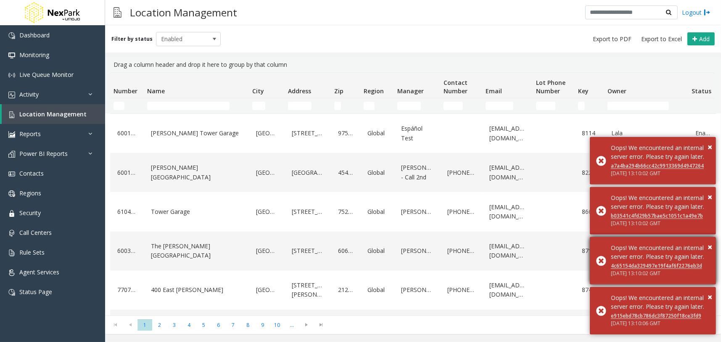
click at [709, 257] on div "× Oops! We encountered an internal server error. Please try again later. 4c6515…" at bounding box center [653, 261] width 126 height 48
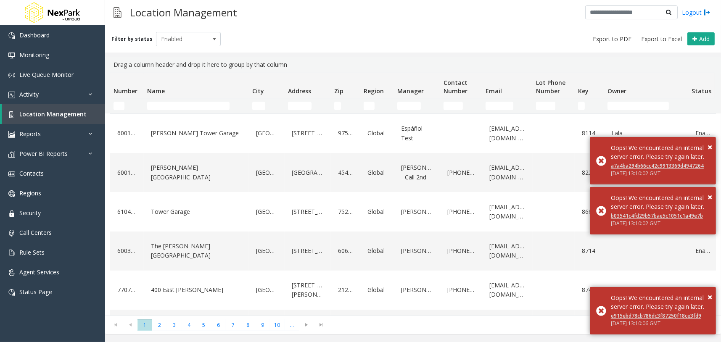
click at [709, 257] on div "× Oops! We encountered an internal server error. Please try again later. 4c6515…" at bounding box center [653, 261] width 126 height 48
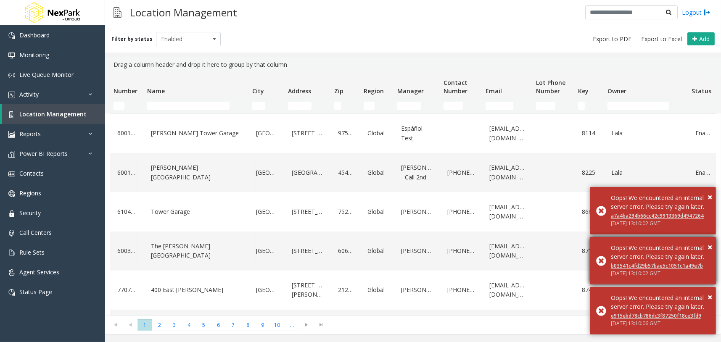
click at [707, 270] on div "Thu, 04 Sep 2025 13:10:02 GMT" at bounding box center [660, 274] width 99 height 8
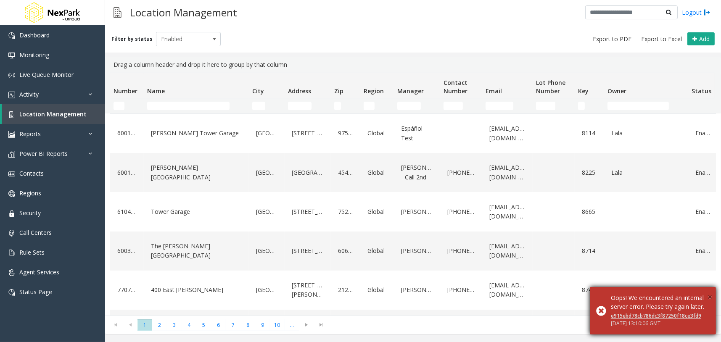
click at [710, 291] on span "×" at bounding box center [710, 296] width 5 height 11
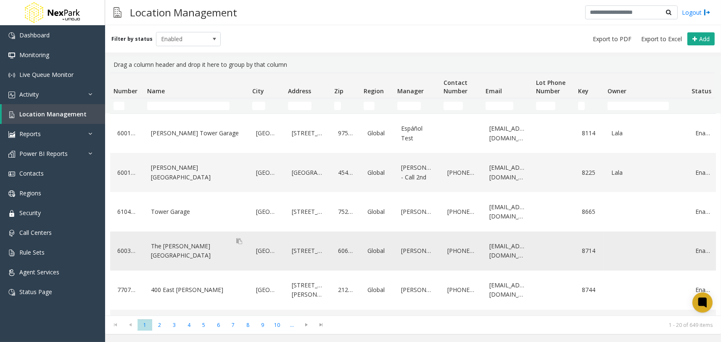
click at [177, 251] on div "The [PERSON_NAME][GEOGRAPHIC_DATA]" at bounding box center [196, 251] width 95 height 23
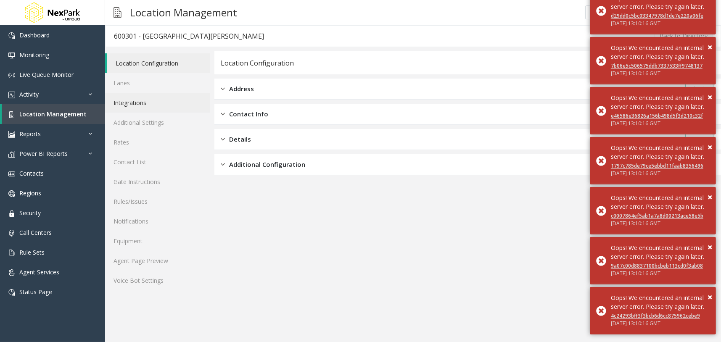
click at [170, 109] on link "Integrations" at bounding box center [157, 103] width 105 height 20
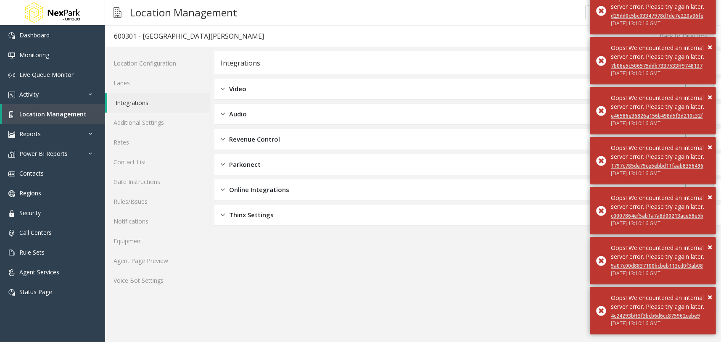
click at [274, 143] on span "Revenue Control" at bounding box center [254, 140] width 51 height 10
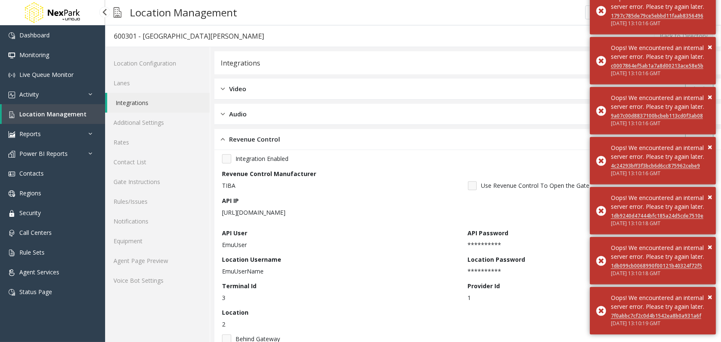
click at [56, 117] on span "Location Management" at bounding box center [52, 114] width 67 height 8
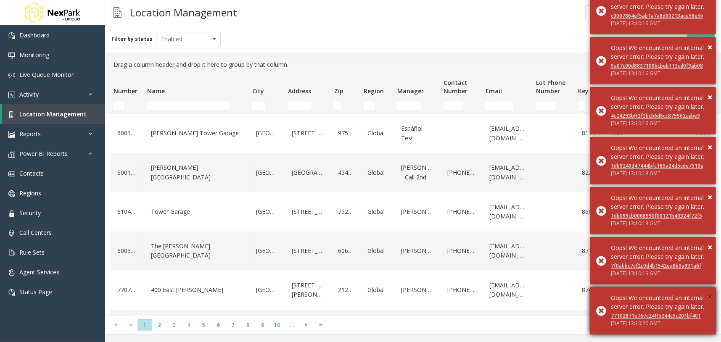
click at [711, 291] on span "×" at bounding box center [710, 296] width 5 height 11
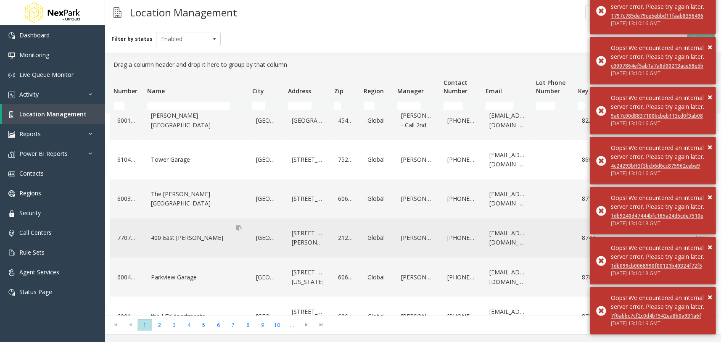
scroll to position [53, 0]
click at [182, 239] on div "400 East [PERSON_NAME]" at bounding box center [196, 237] width 95 height 13
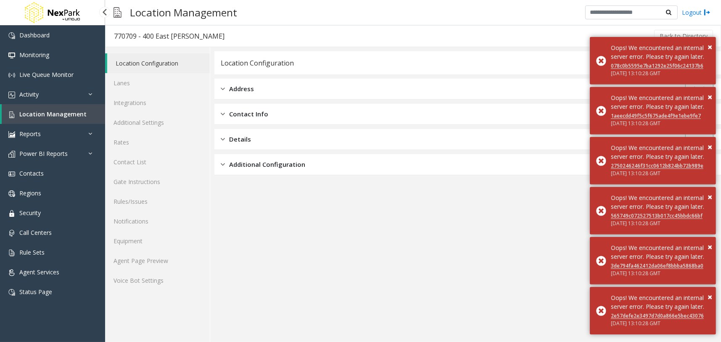
click at [38, 107] on link "Location Management" at bounding box center [53, 114] width 103 height 20
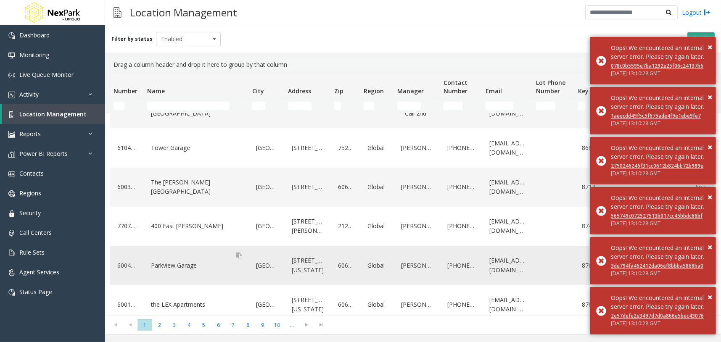
scroll to position [105, 0]
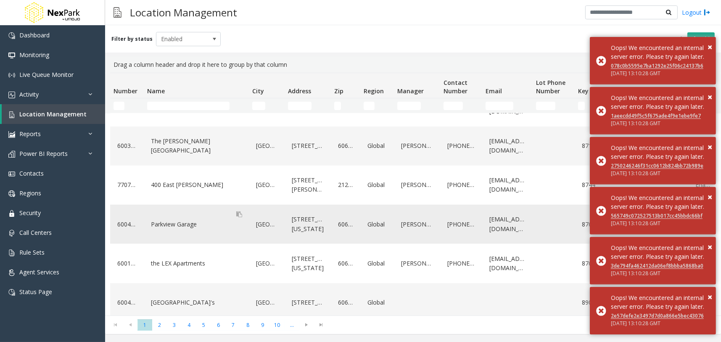
click at [176, 223] on div "Parkview Garage" at bounding box center [196, 224] width 95 height 13
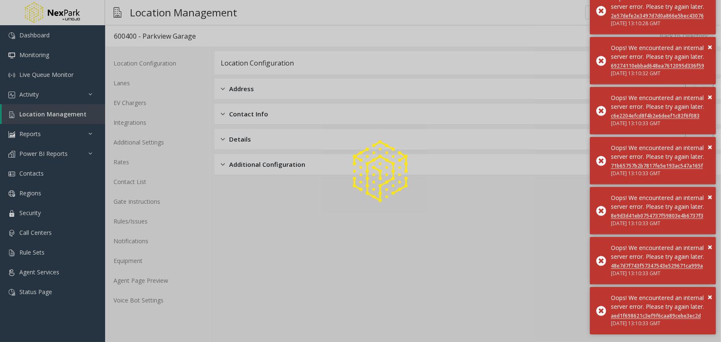
click at [72, 116] on div at bounding box center [360, 171] width 721 height 342
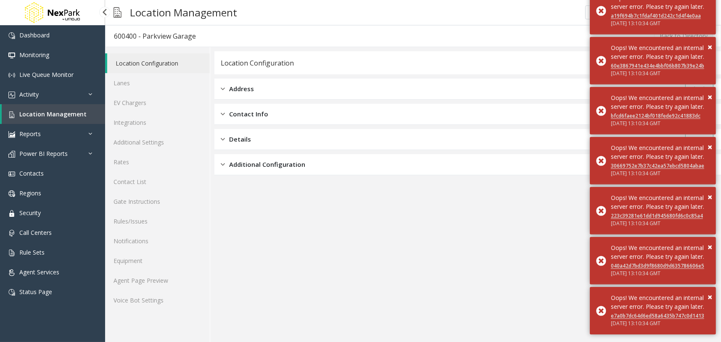
click at [74, 116] on span "Location Management" at bounding box center [52, 114] width 67 height 8
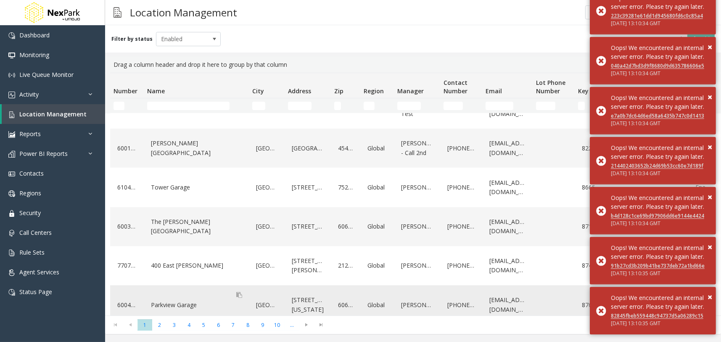
scroll to position [105, 0]
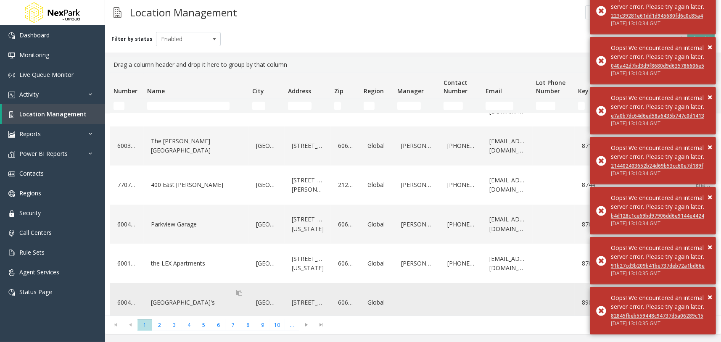
click at [180, 302] on div "[GEOGRAPHIC_DATA]'s" at bounding box center [196, 302] width 95 height 13
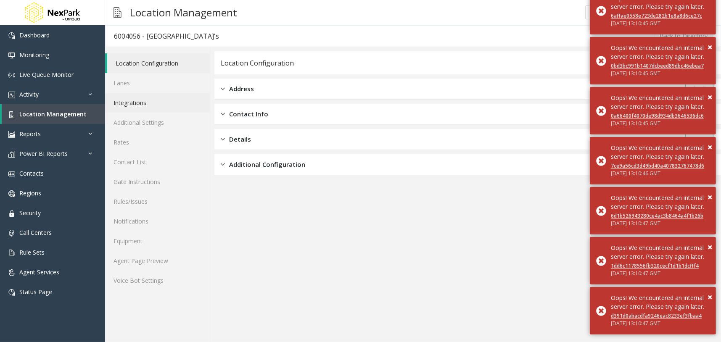
click at [167, 111] on link "Integrations" at bounding box center [157, 103] width 105 height 20
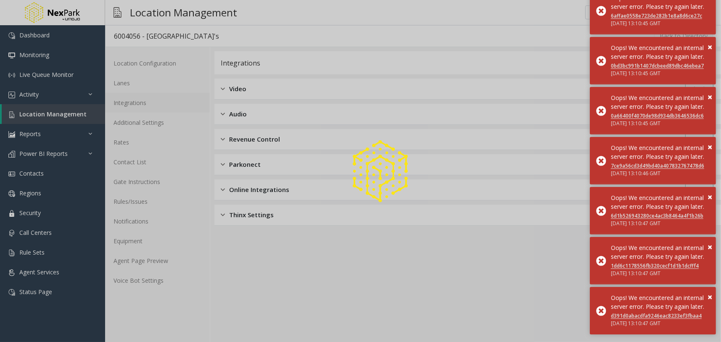
click at [294, 139] on div at bounding box center [360, 171] width 721 height 342
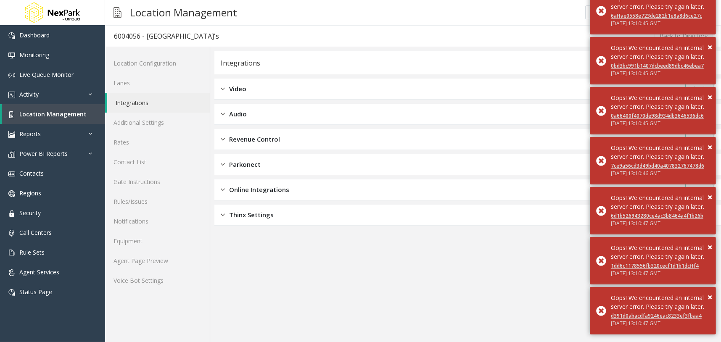
click at [247, 135] on span "Revenue Control" at bounding box center [254, 140] width 51 height 10
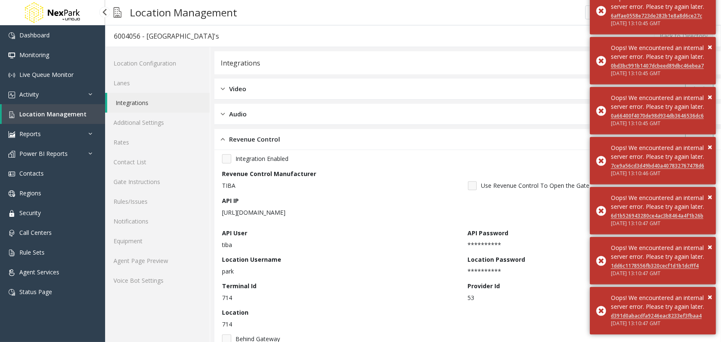
click at [70, 112] on span "Location Management" at bounding box center [52, 114] width 67 height 8
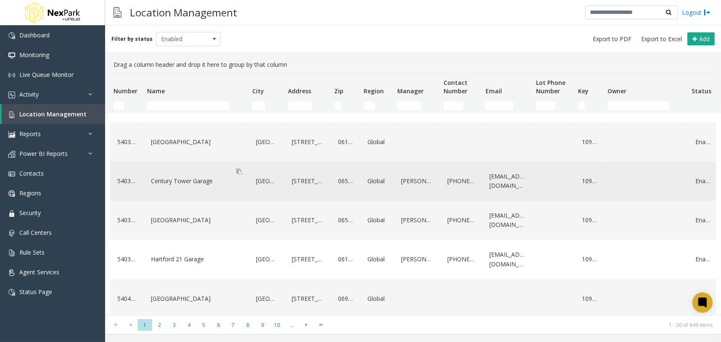
scroll to position [589, 0]
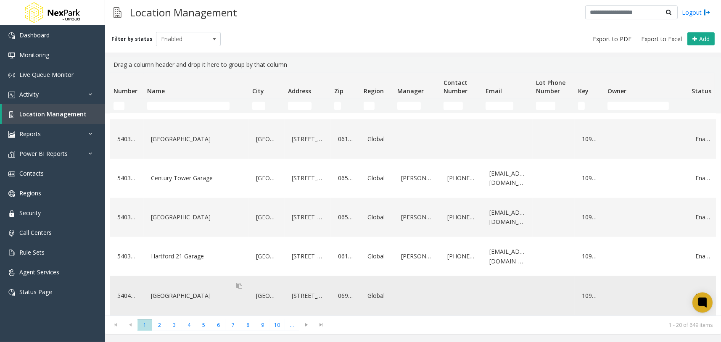
click at [177, 291] on div "[GEOGRAPHIC_DATA]" at bounding box center [196, 295] width 95 height 13
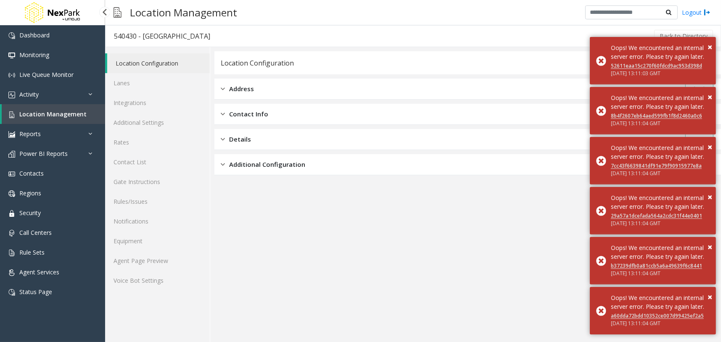
click at [67, 114] on span "Location Management" at bounding box center [52, 114] width 67 height 8
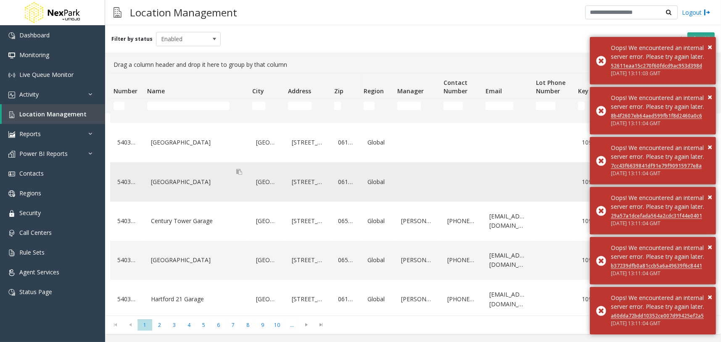
scroll to position [536, 0]
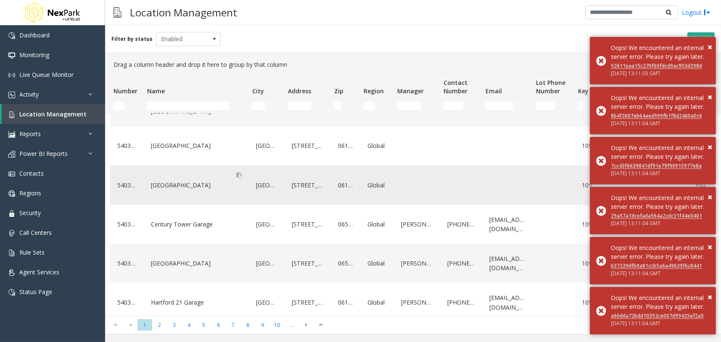
click at [177, 188] on div "[GEOGRAPHIC_DATA]" at bounding box center [196, 185] width 95 height 13
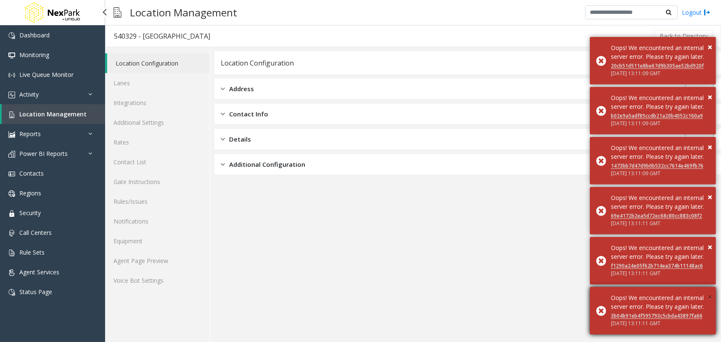
click at [712, 291] on span "×" at bounding box center [710, 296] width 5 height 11
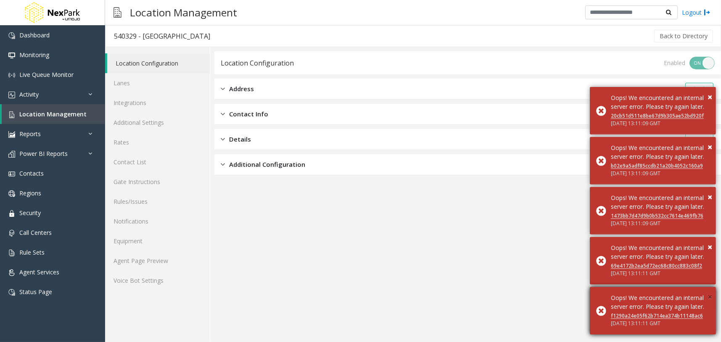
click at [711, 291] on span "×" at bounding box center [710, 296] width 5 height 11
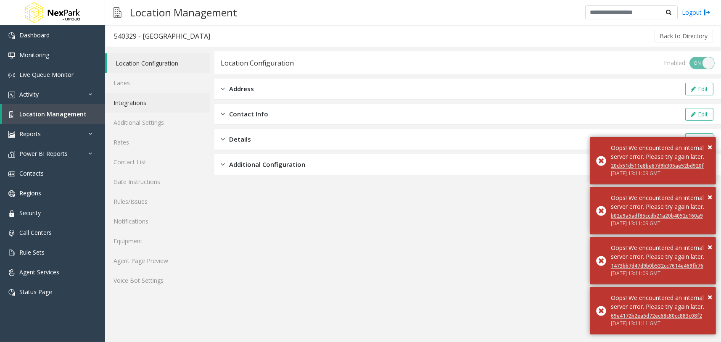
click at [168, 100] on link "Integrations" at bounding box center [157, 103] width 105 height 20
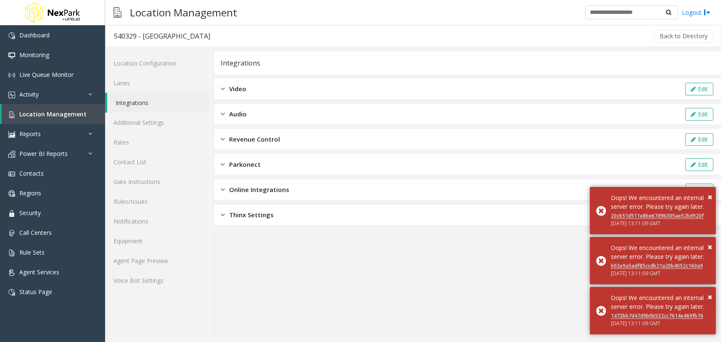
click at [264, 140] on span "Revenue Control" at bounding box center [254, 140] width 51 height 10
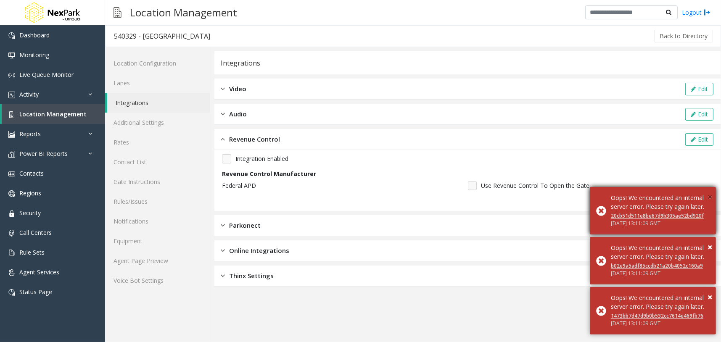
click at [709, 191] on span "×" at bounding box center [710, 196] width 5 height 11
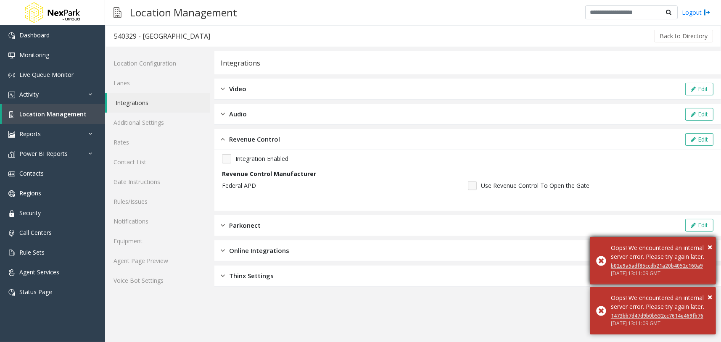
click at [712, 237] on div "× Oops! We encountered an internal server error. Please try again later. b02e9a…" at bounding box center [653, 261] width 126 height 48
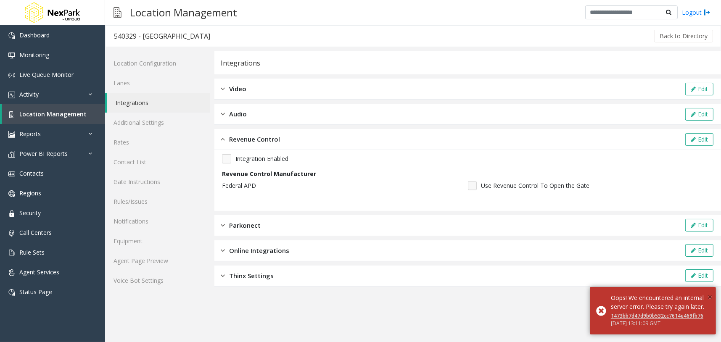
drag, startPoint x: 709, startPoint y: 285, endPoint x: 574, endPoint y: 232, distance: 145.4
click at [709, 291] on span "×" at bounding box center [710, 296] width 5 height 11
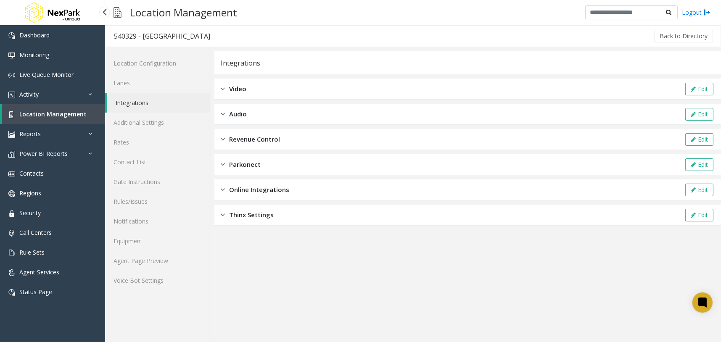
click at [70, 108] on link "Location Management" at bounding box center [53, 114] width 103 height 20
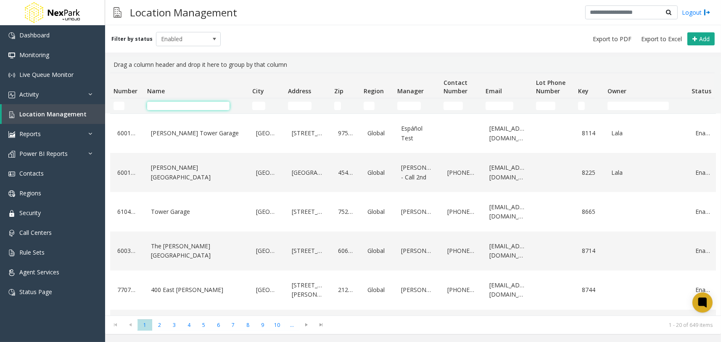
click at [164, 105] on input "Name Filter" at bounding box center [188, 106] width 82 height 8
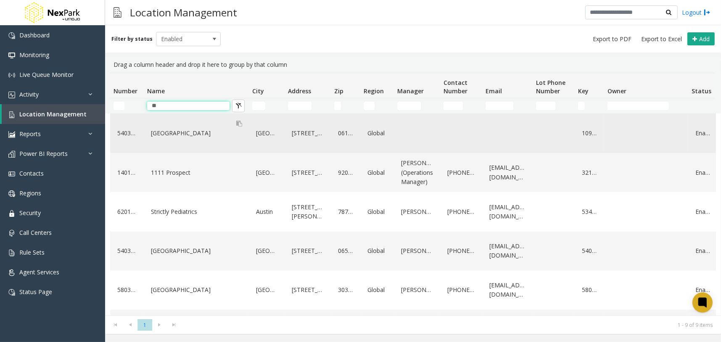
type input "**"
click at [189, 137] on div "[GEOGRAPHIC_DATA]" at bounding box center [196, 133] width 95 height 13
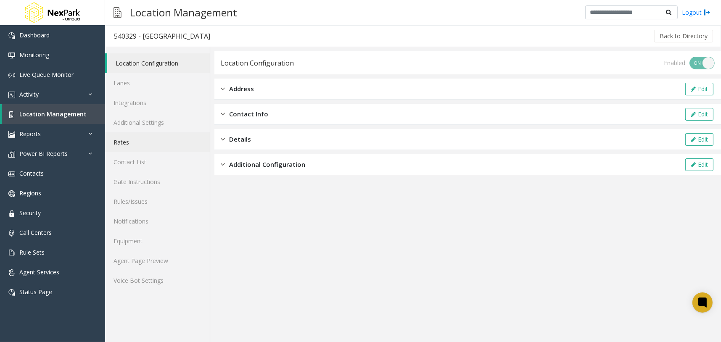
click at [164, 140] on link "Rates" at bounding box center [157, 142] width 105 height 20
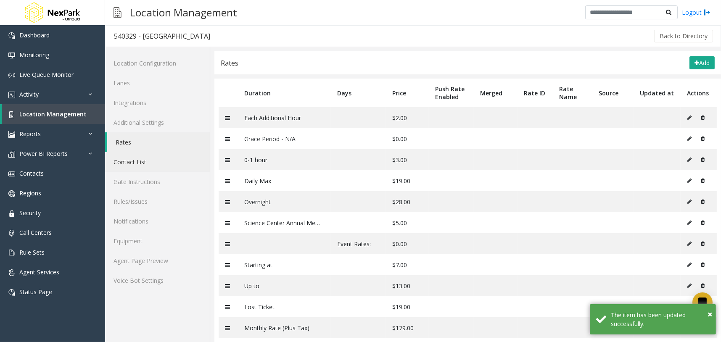
click at [148, 163] on link "Contact List" at bounding box center [157, 162] width 105 height 20
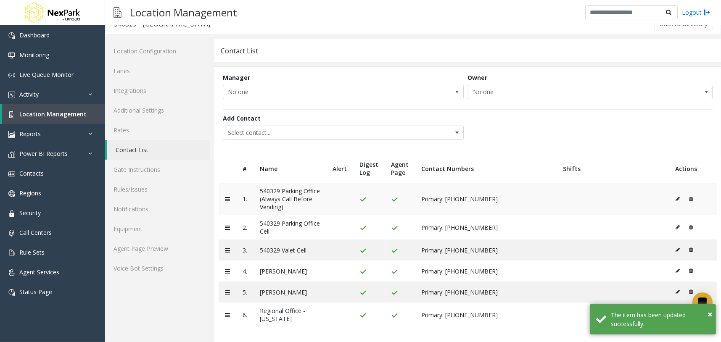
scroll to position [13, 0]
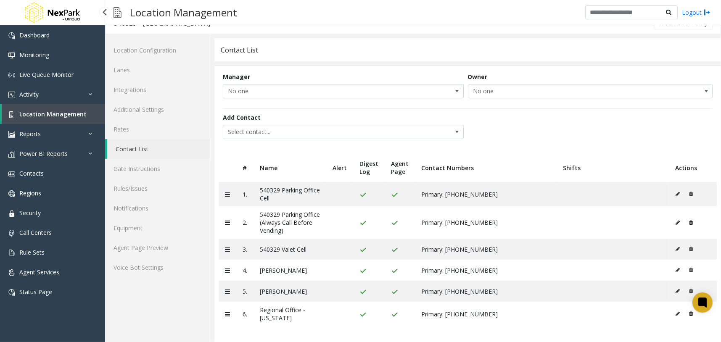
click at [77, 114] on span "Location Management" at bounding box center [52, 114] width 67 height 8
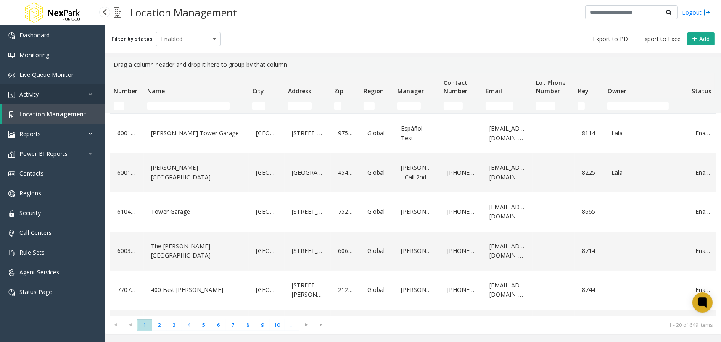
click at [77, 93] on link "Activity" at bounding box center [52, 95] width 105 height 20
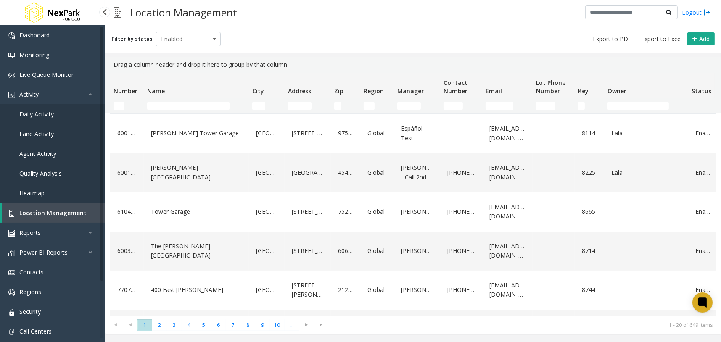
click at [43, 112] on span "Daily Activity" at bounding box center [36, 114] width 34 height 8
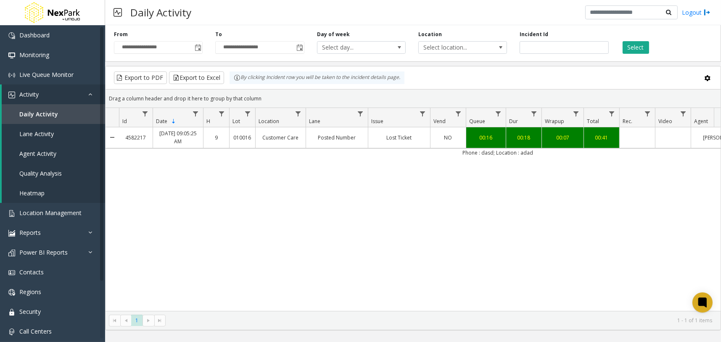
click at [382, 312] on kendo-pager "* 1 1 - 1 of 1 items" at bounding box center [413, 320] width 615 height 19
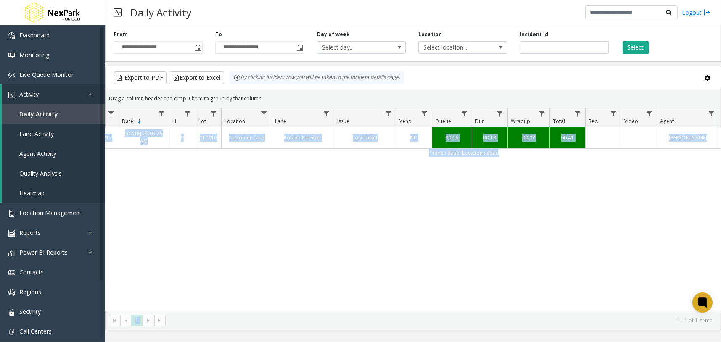
drag, startPoint x: 558, startPoint y: 308, endPoint x: 518, endPoint y: 318, distance: 41.1
click at [555, 308] on kendo-grid "Export to PDF Export to Excel By clicking Incident row you will be taken to the…" at bounding box center [413, 198] width 616 height 264
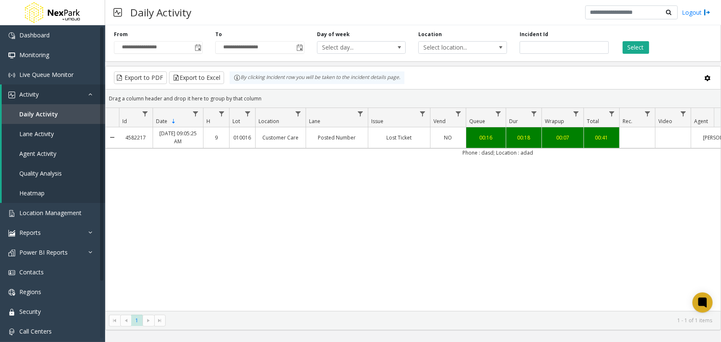
click at [286, 262] on div "4582217 Sep 4, 2025 09:05:25 AM 9 010016 Customer Care Posted Number Lost Ticke…" at bounding box center [413, 219] width 615 height 184
click at [456, 241] on div "4582217 Sep 4, 2025 09:05:25 AM 9 010016 Customer Care Posted Number Lost Ticke…" at bounding box center [413, 219] width 615 height 184
click at [697, 37] on div "Select" at bounding box center [665, 42] width 101 height 23
click at [177, 140] on div "[DATE] 09:05:25 AM" at bounding box center [178, 137] width 50 height 20
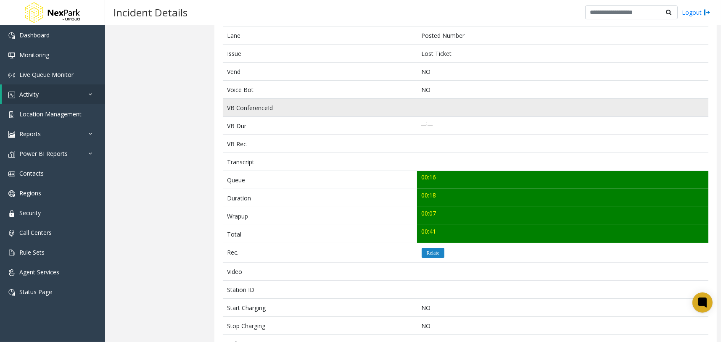
scroll to position [263, 0]
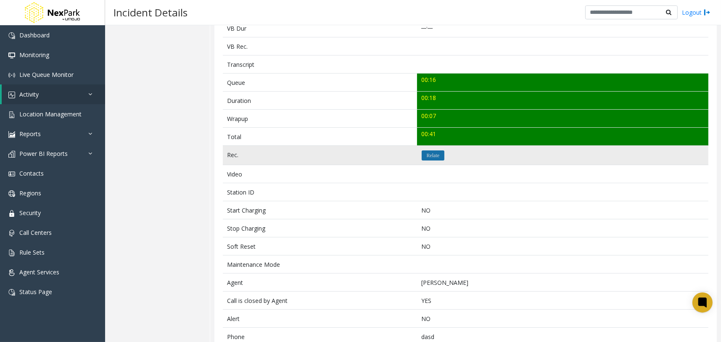
click at [433, 154] on icon "Relate" at bounding box center [433, 155] width 13 height 5
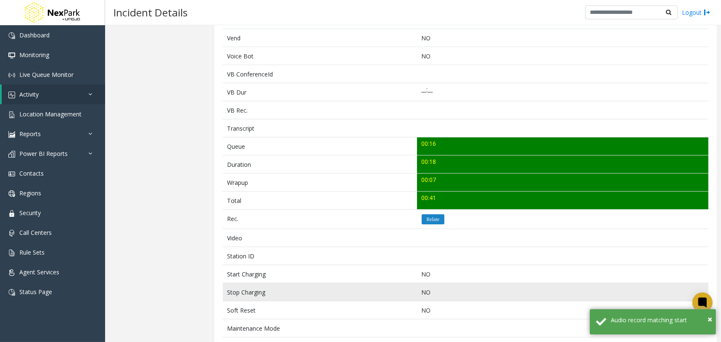
scroll to position [158, 0]
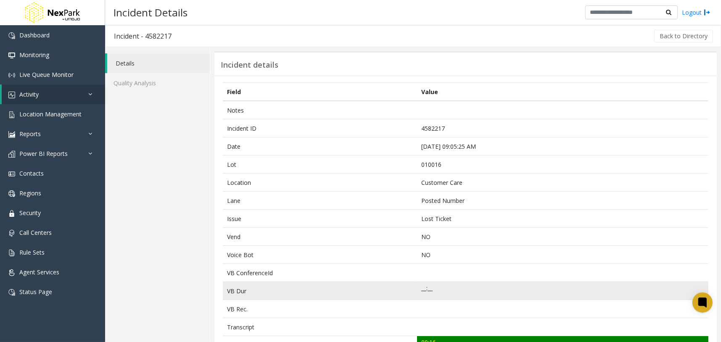
scroll to position [210, 0]
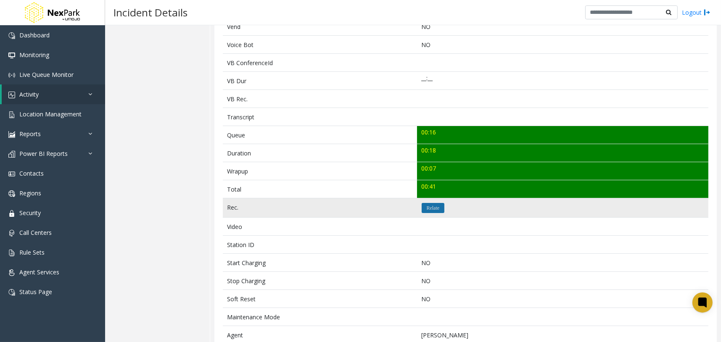
click at [436, 206] on icon "Relate" at bounding box center [433, 208] width 13 height 5
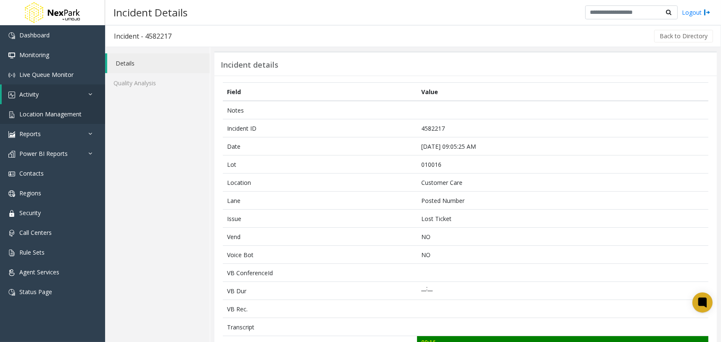
scroll to position [0, 0]
drag, startPoint x: 60, startPoint y: 93, endPoint x: 58, endPoint y: 100, distance: 7.9
click at [61, 93] on link "Activity" at bounding box center [53, 95] width 103 height 20
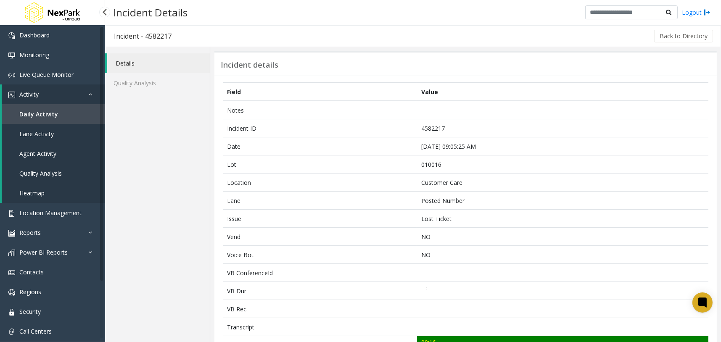
click at [42, 115] on span "Daily Activity" at bounding box center [38, 114] width 39 height 8
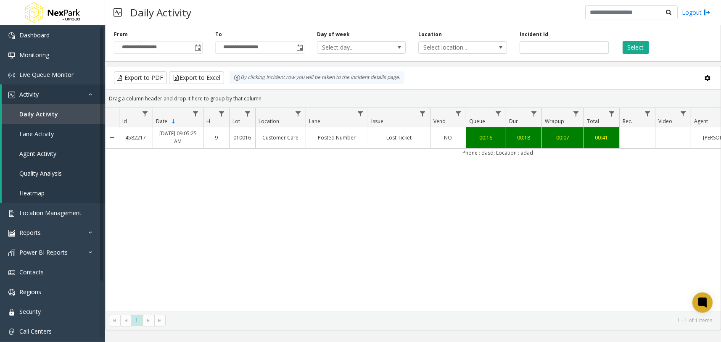
drag, startPoint x: 537, startPoint y: 153, endPoint x: 479, endPoint y: 155, distance: 57.6
click at [479, 155] on td "Phone : dasd; Location : adad" at bounding box center [498, 152] width 758 height 8
click at [214, 222] on div "4582217 Sep 4, 2025 09:05:25 AM 9 010016 Customer Care Posted Number Lost Ticke…" at bounding box center [413, 219] width 615 height 184
click at [449, 206] on div "4582217 Sep 4, 2025 09:05:25 AM 9 010016 Customer Care Posted Number Lost Ticke…" at bounding box center [413, 219] width 615 height 184
click at [424, 224] on div "4582217 Sep 4, 2025 09:05:25 AM 9 010016 Customer Care Posted Number Lost Ticke…" at bounding box center [413, 219] width 615 height 184
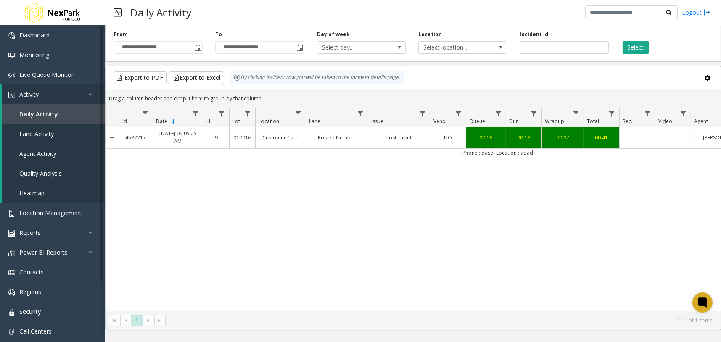
drag, startPoint x: 429, startPoint y: 312, endPoint x: 454, endPoint y: 311, distance: 25.2
click at [444, 311] on kendo-pager "* 1 1 - 1 of 1 items" at bounding box center [413, 320] width 615 height 19
click at [418, 225] on div "4582217 Sep 4, 2025 09:05:25 AM 9 010016 Customer Care Posted Number Lost Ticke…" at bounding box center [413, 219] width 615 height 184
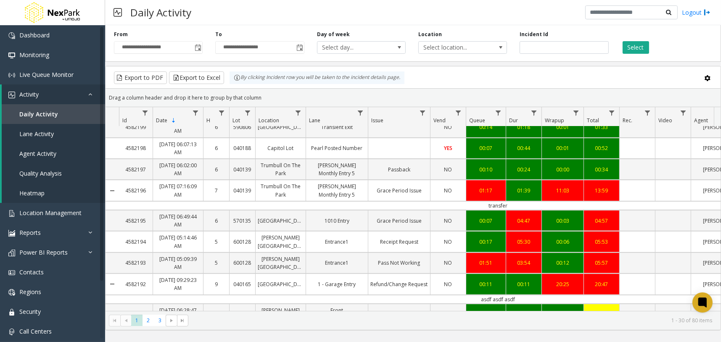
scroll to position [603, 0]
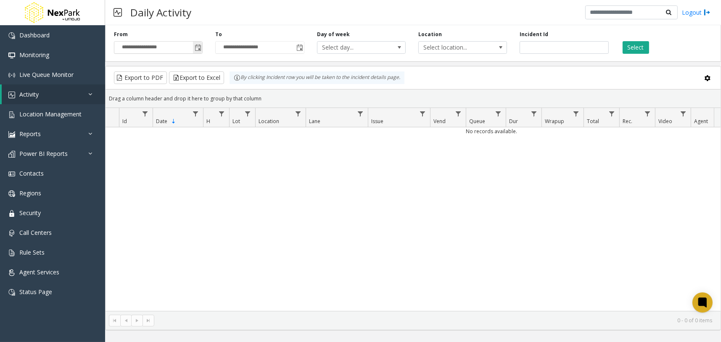
click at [197, 45] on span "Toggle popup" at bounding box center [198, 48] width 7 height 7
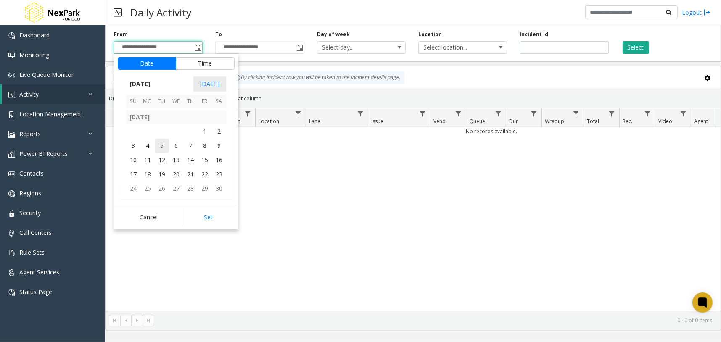
scroll to position [148230, 0]
click at [174, 120] on span "14" at bounding box center [176, 123] width 14 height 14
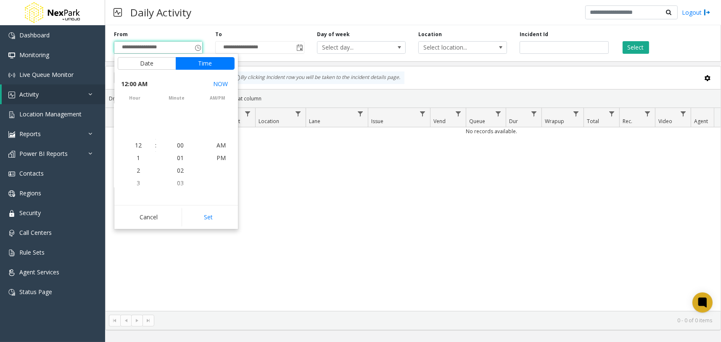
scroll to position [148208, 0]
click at [220, 223] on button "Set" at bounding box center [208, 217] width 53 height 19
type input "**********"
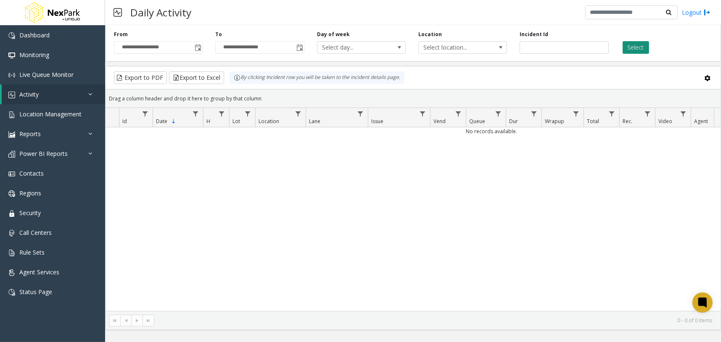
click at [630, 46] on button "Select" at bounding box center [636, 47] width 26 height 13
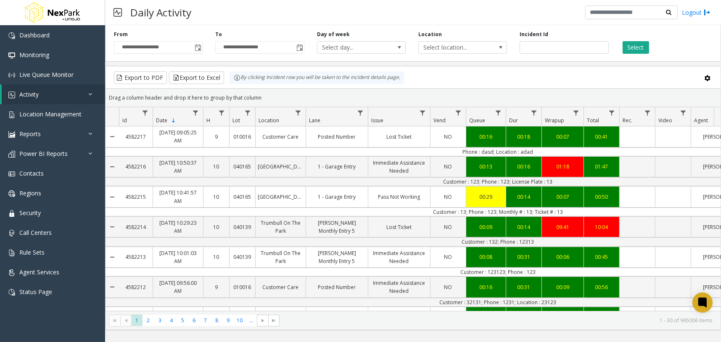
click at [172, 118] on span "Sortable" at bounding box center [173, 120] width 7 height 7
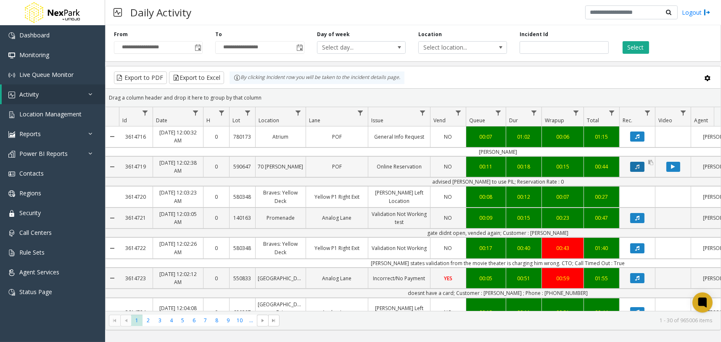
click at [634, 169] on button "Data table" at bounding box center [637, 167] width 14 height 10
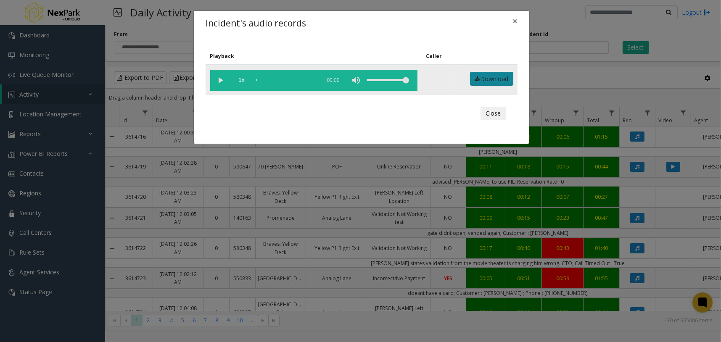
click at [490, 79] on link "Download" at bounding box center [491, 79] width 43 height 14
click at [493, 114] on button "Close" at bounding box center [493, 113] width 25 height 13
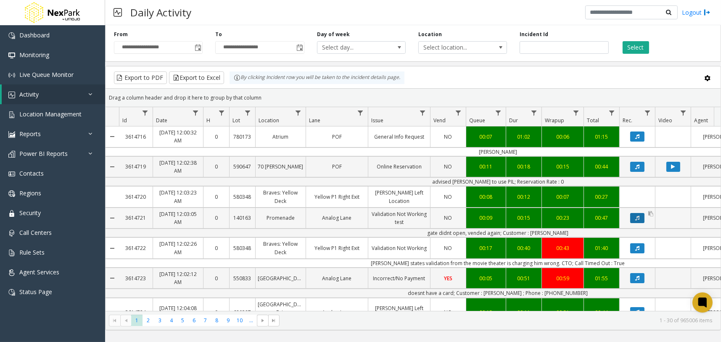
click at [637, 218] on icon "Data table" at bounding box center [637, 218] width 4 height 5
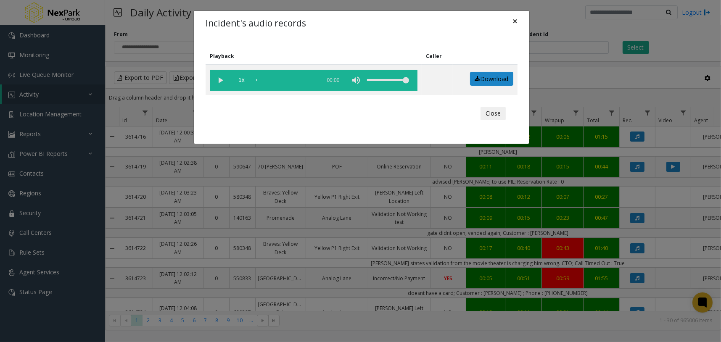
click at [511, 19] on button "×" at bounding box center [515, 21] width 17 height 21
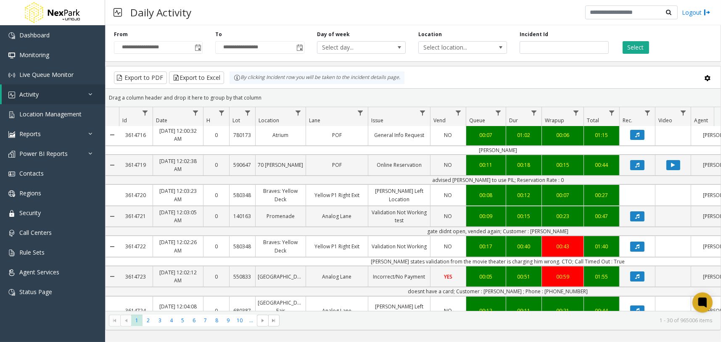
scroll to position [527, 0]
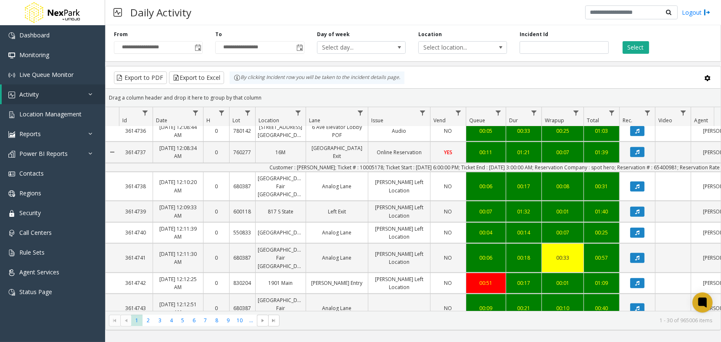
click at [636, 331] on icon "Data table" at bounding box center [637, 333] width 4 height 5
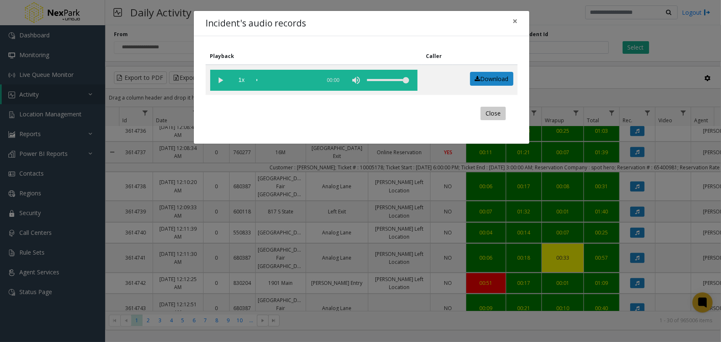
click at [498, 113] on button "Close" at bounding box center [493, 113] width 25 height 13
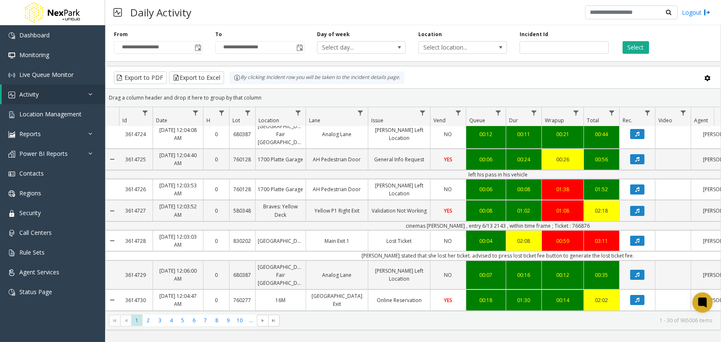
scroll to position [158, 0]
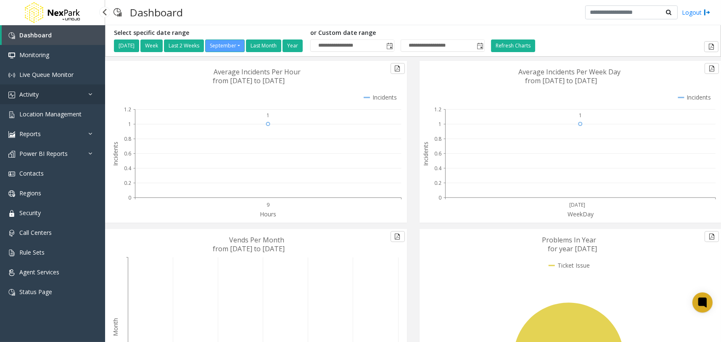
click at [86, 93] on link "Activity" at bounding box center [52, 95] width 105 height 20
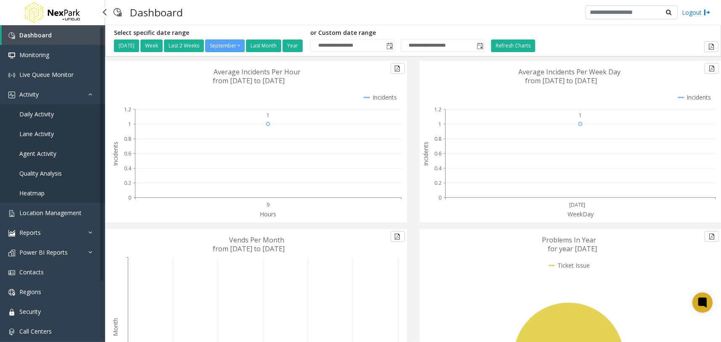
click at [40, 132] on span "Lane Activity" at bounding box center [36, 134] width 34 height 8
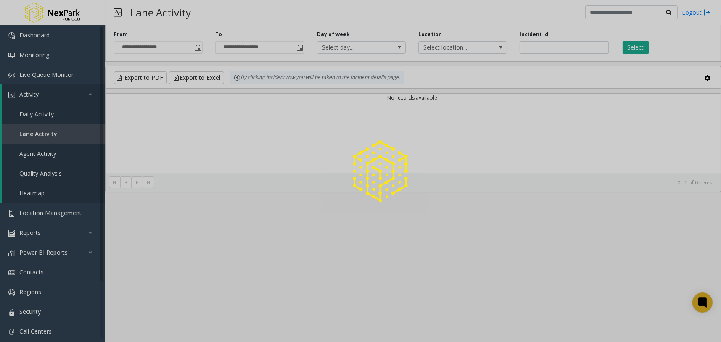
click at [45, 111] on div at bounding box center [360, 171] width 721 height 342
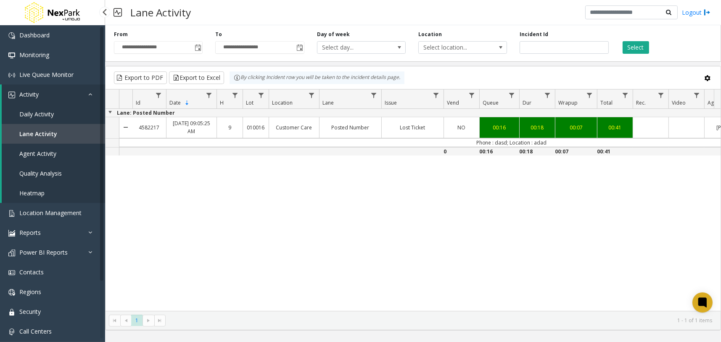
click at [39, 114] on span "Daily Activity" at bounding box center [36, 114] width 34 height 8
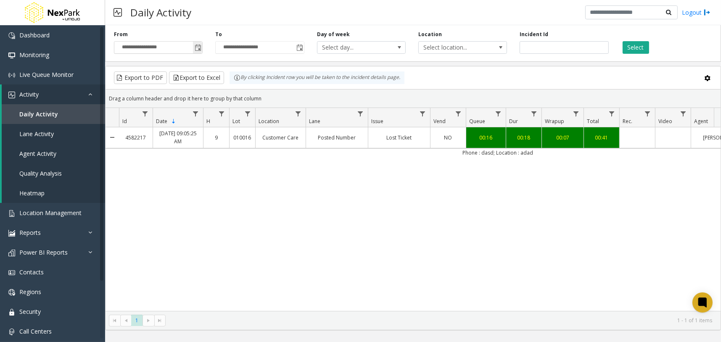
click at [199, 45] on span "Toggle popup" at bounding box center [198, 48] width 7 height 7
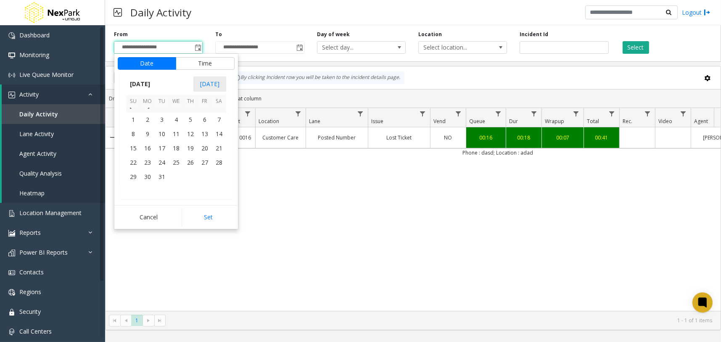
scroll to position [148387, 0]
click at [176, 159] on span "1" at bounding box center [176, 162] width 14 height 14
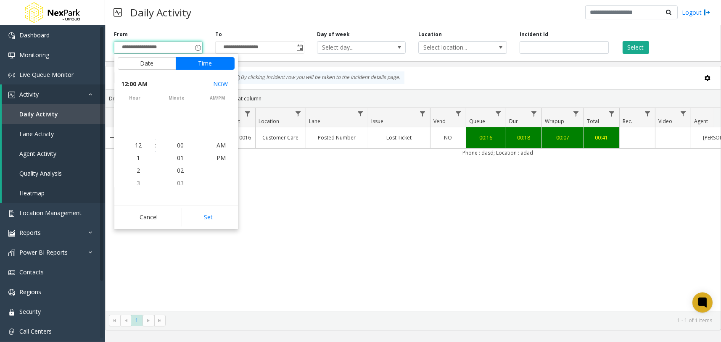
scroll to position [147908, 0]
click at [214, 219] on button "Set" at bounding box center [208, 217] width 53 height 19
type input "**********"
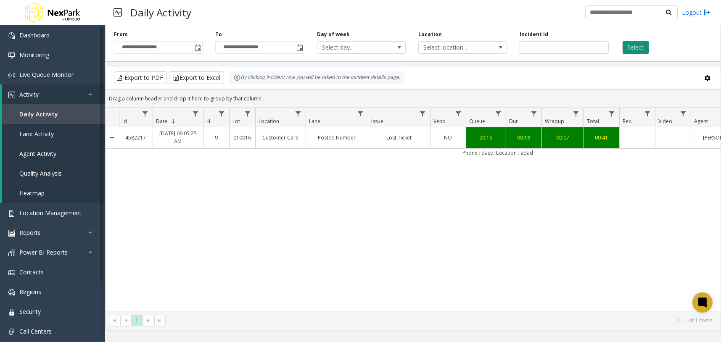
click at [643, 46] on button "Select" at bounding box center [636, 47] width 26 height 13
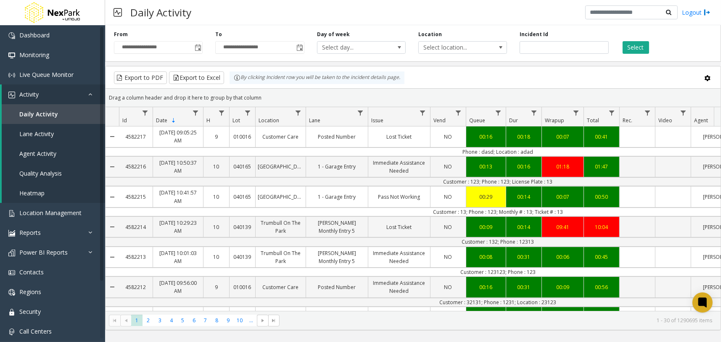
click at [172, 119] on span "Sortable" at bounding box center [173, 120] width 7 height 7
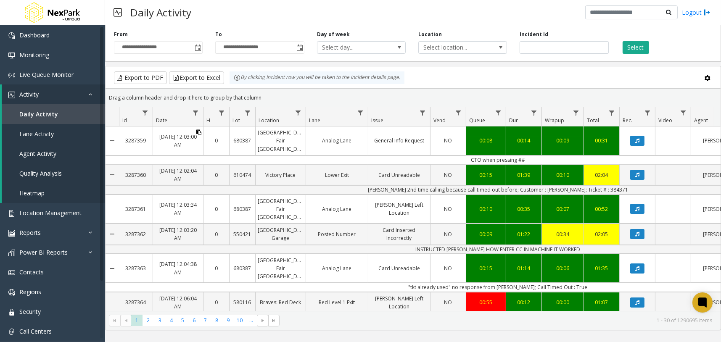
click at [200, 132] on icon "Data table" at bounding box center [198, 132] width 5 height 5
